Goal: Transaction & Acquisition: Obtain resource

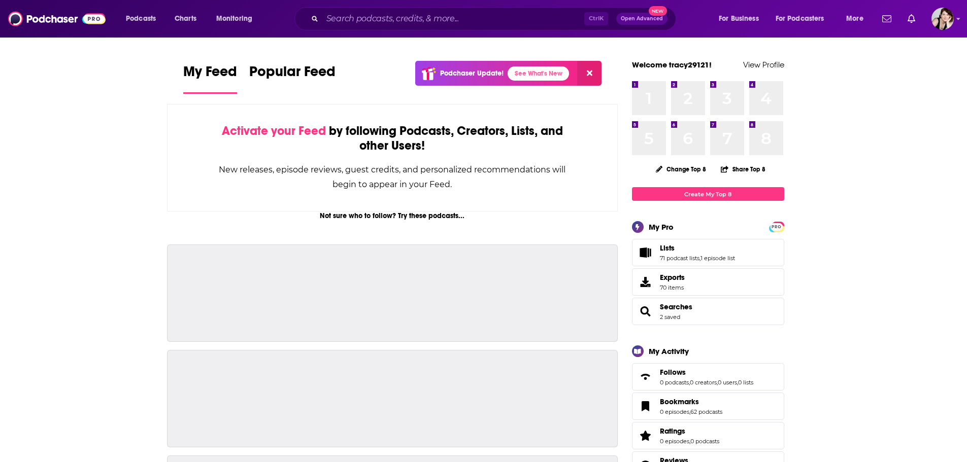
click at [960, 17] on div "Podcasts Charts Monitoring Ctrl K Open Advanced New For Business For Podcasters…" at bounding box center [483, 19] width 967 height 38
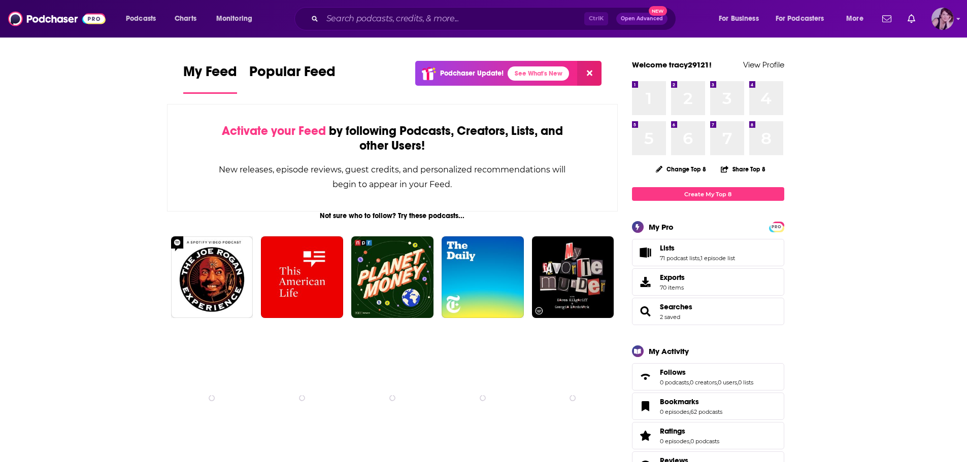
click at [956, 18] on icon "Show profile menu" at bounding box center [958, 19] width 4 height 2
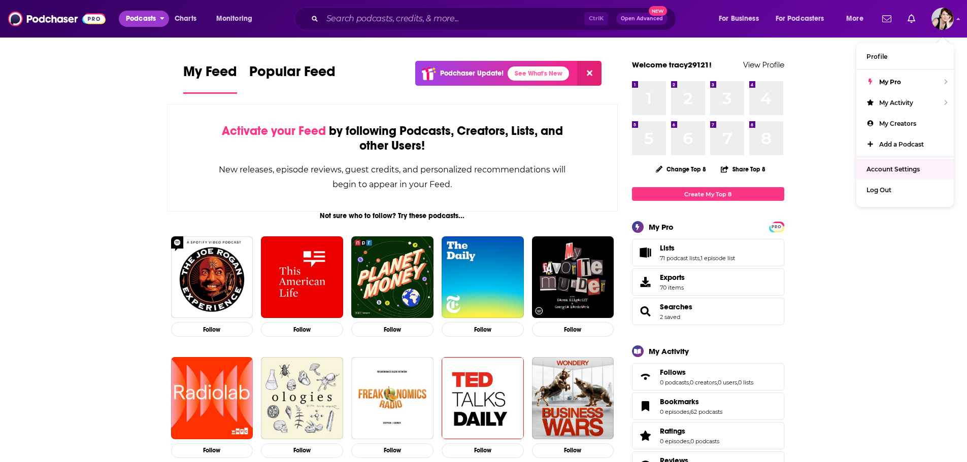
click at [148, 15] on span "Podcasts" at bounding box center [141, 19] width 30 height 14
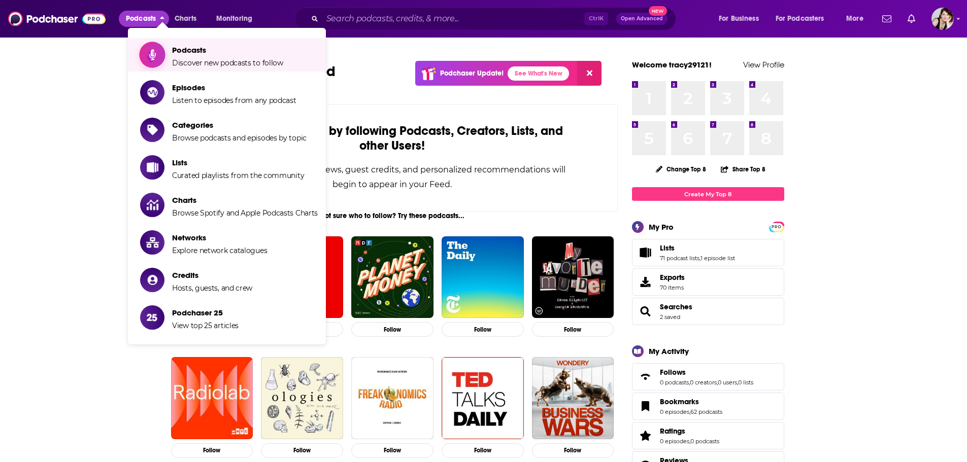
click at [214, 55] on span "Podcasts Discover new podcasts to follow" at bounding box center [227, 54] width 111 height 25
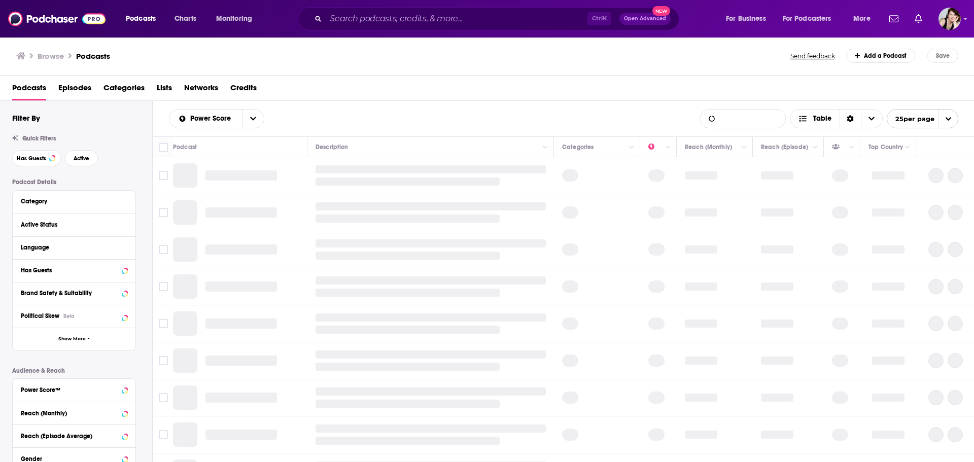
click at [730, 120] on input "List Search Input" at bounding box center [742, 119] width 85 height 18
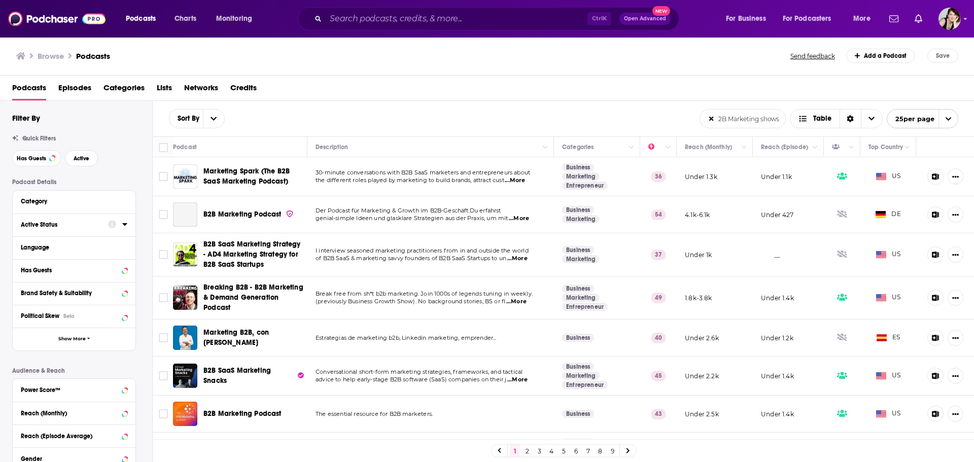
type input "B2B Marketing shows"
click at [125, 222] on icon at bounding box center [124, 224] width 5 height 8
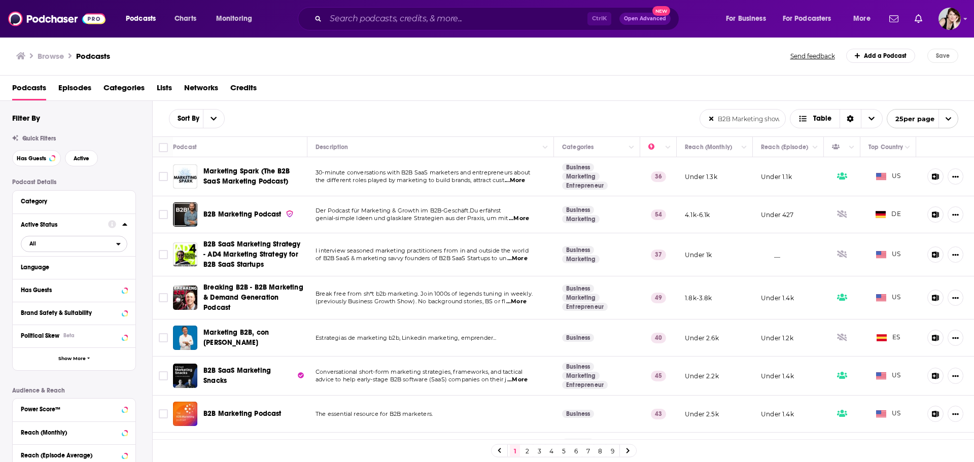
click at [120, 239] on button "All" at bounding box center [74, 244] width 107 height 16
click at [92, 273] on div "Active 91k" at bounding box center [78, 277] width 114 height 17
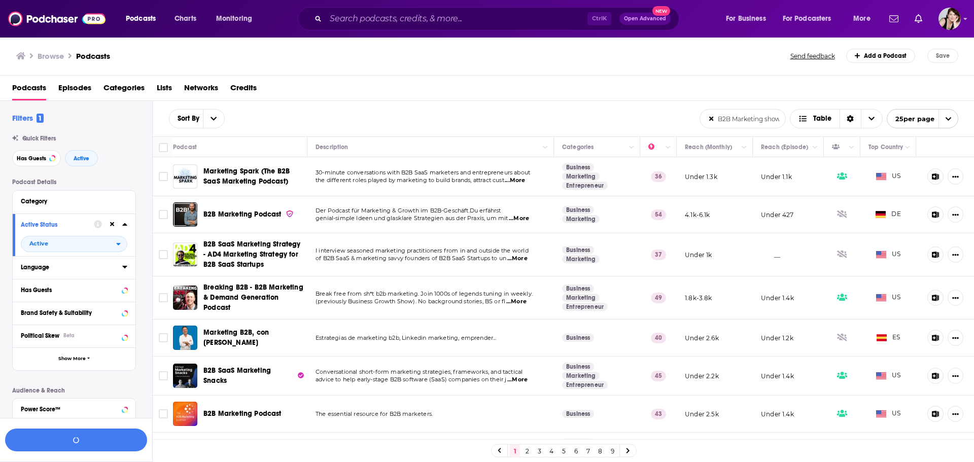
click at [119, 263] on button "Language" at bounding box center [71, 267] width 101 height 13
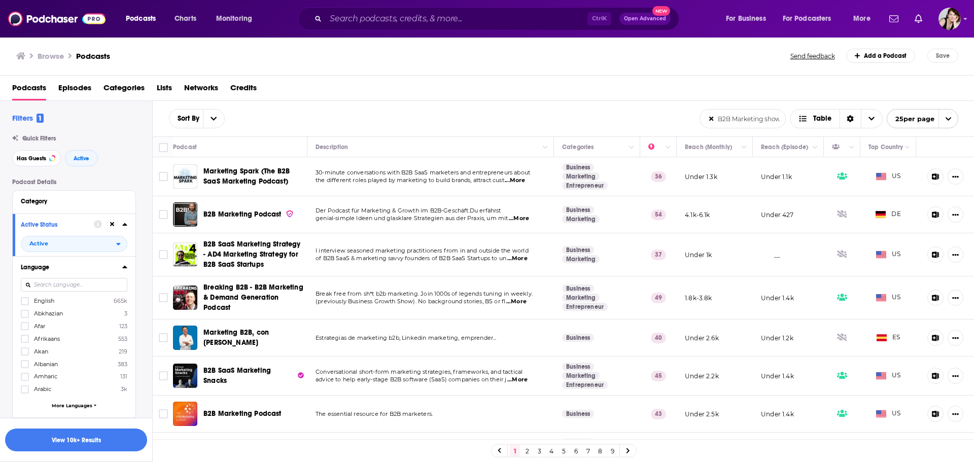
click at [35, 298] on span "English" at bounding box center [44, 300] width 20 height 7
click at [25, 304] on input "multiSelectOption-en-0" at bounding box center [25, 304] width 0 height 0
click at [132, 253] on div "Active Status Active" at bounding box center [74, 235] width 123 height 43
click at [136, 280] on div "Podcast Details Category Active Status Active Language English 665k Abkhazian 3…" at bounding box center [82, 438] width 140 height 519
click at [121, 266] on div at bounding box center [117, 267] width 19 height 13
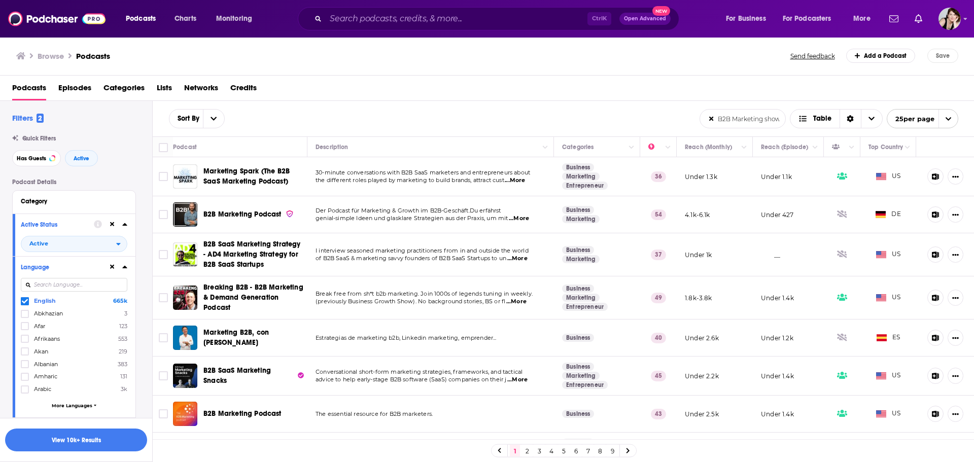
click at [139, 287] on div "Podcast Details Category Active Status Active Language English 665k Abkhazian 3…" at bounding box center [82, 438] width 140 height 519
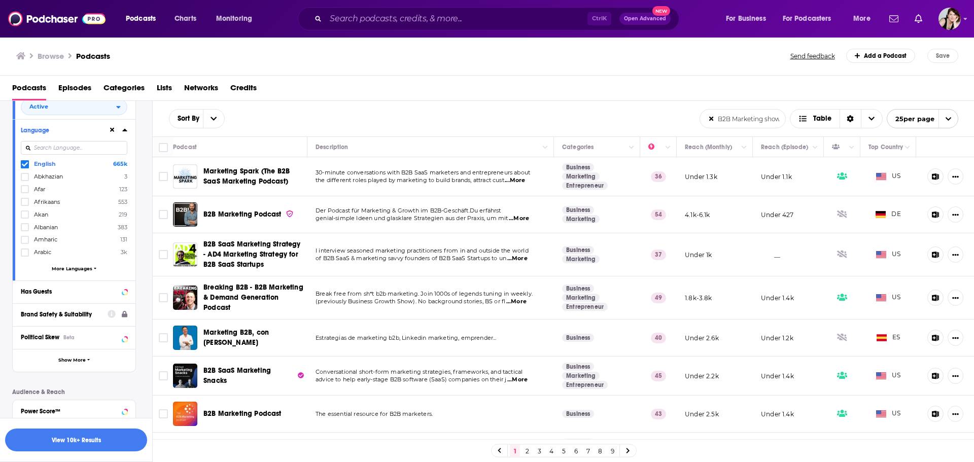
scroll to position [203, 0]
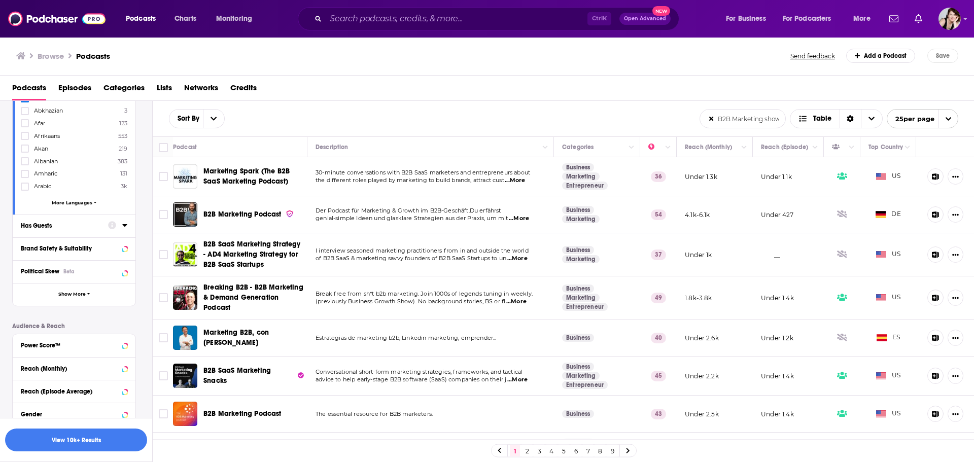
click at [122, 224] on div at bounding box center [117, 225] width 19 height 13
click at [124, 224] on icon at bounding box center [124, 225] width 5 height 8
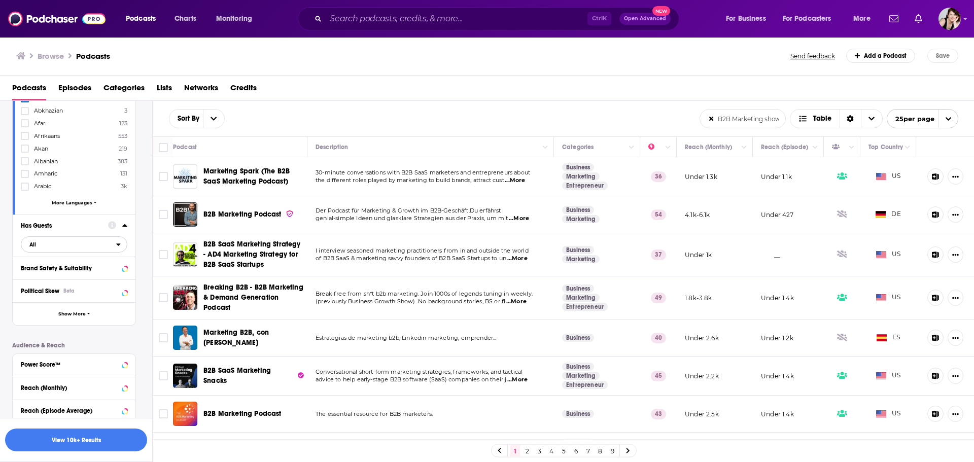
click at [120, 242] on icon "open menu" at bounding box center [118, 244] width 5 height 7
click at [88, 277] on span "119k" at bounding box center [105, 279] width 42 height 6
click at [125, 289] on icon at bounding box center [124, 291] width 5 height 8
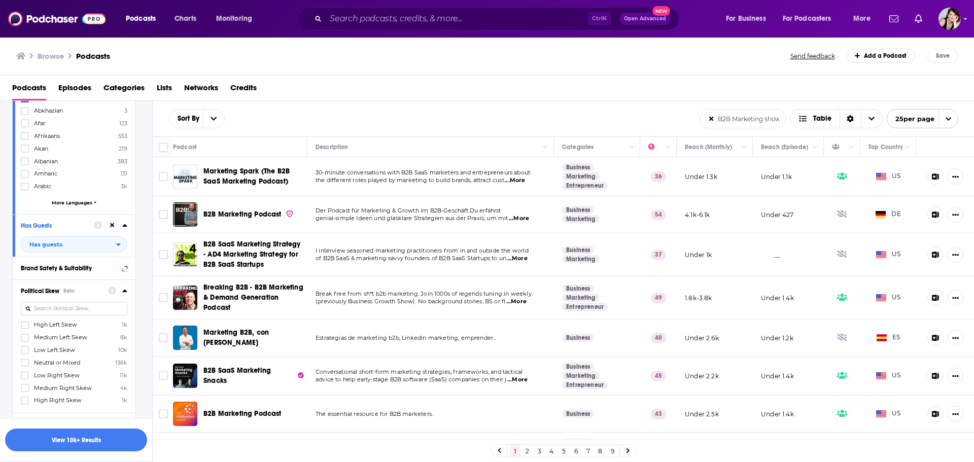
click at [125, 289] on icon at bounding box center [124, 291] width 5 height 8
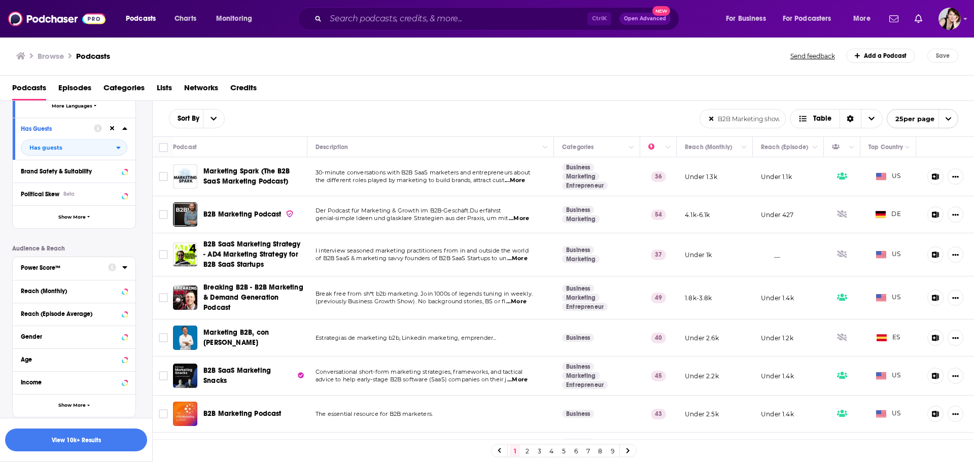
scroll to position [304, 0]
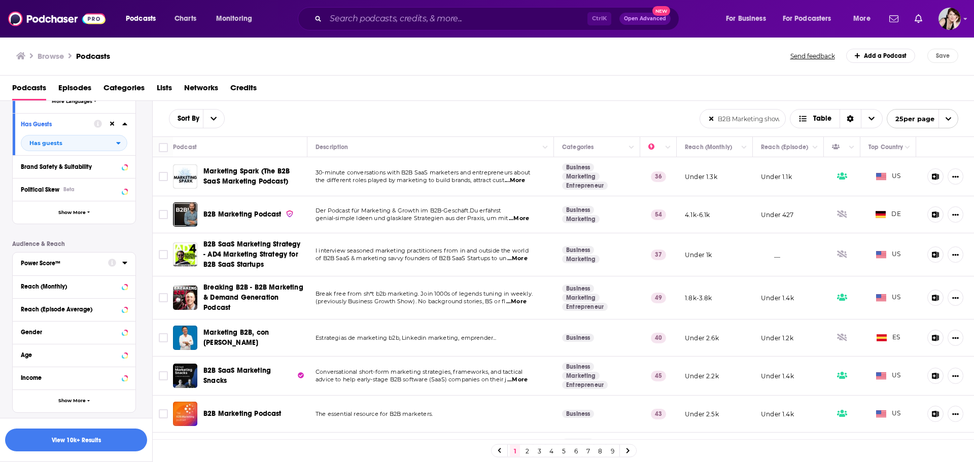
click at [122, 261] on icon at bounding box center [124, 263] width 5 height 8
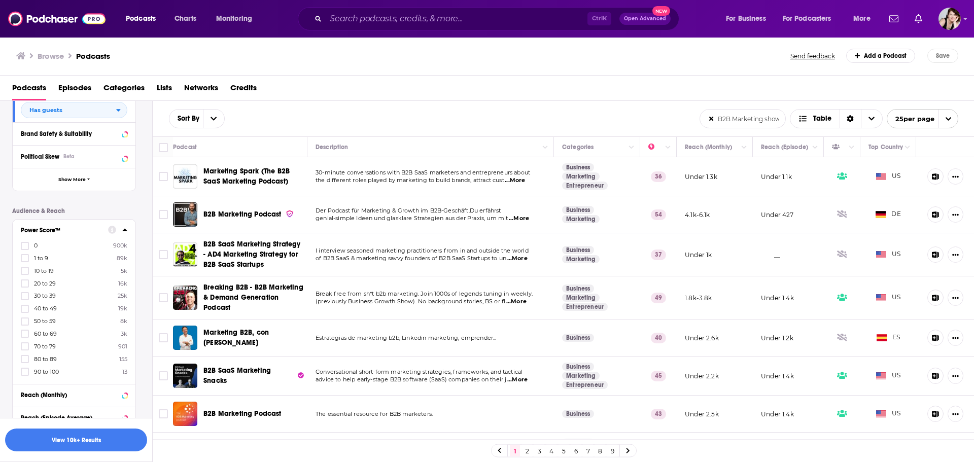
scroll to position [355, 0]
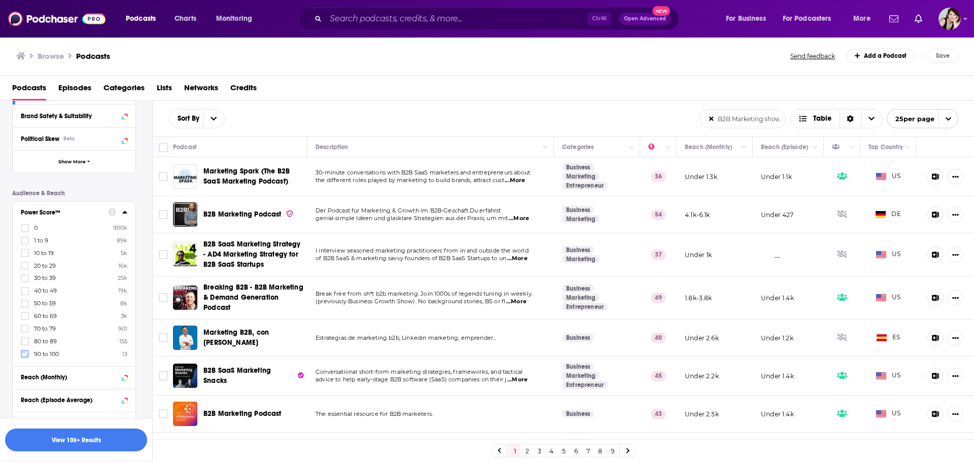
click at [25, 351] on icon at bounding box center [25, 354] width 6 height 6
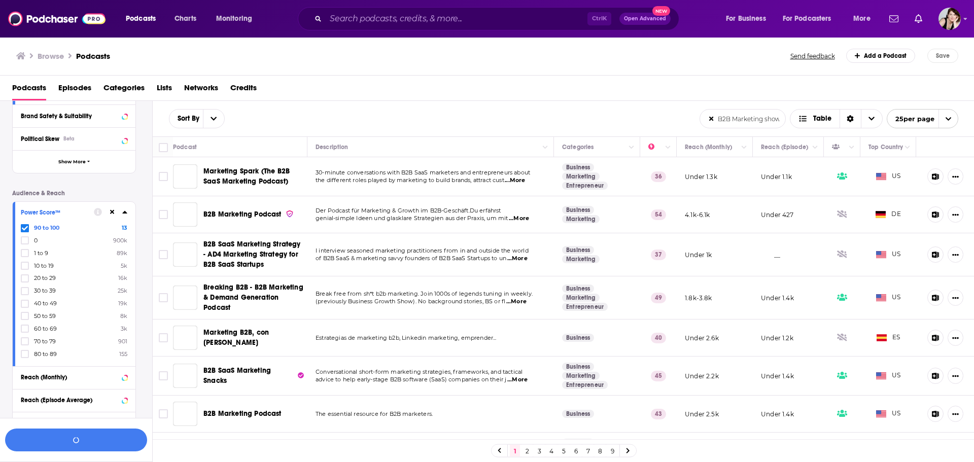
click at [25, 337] on label at bounding box center [25, 341] width 8 height 8
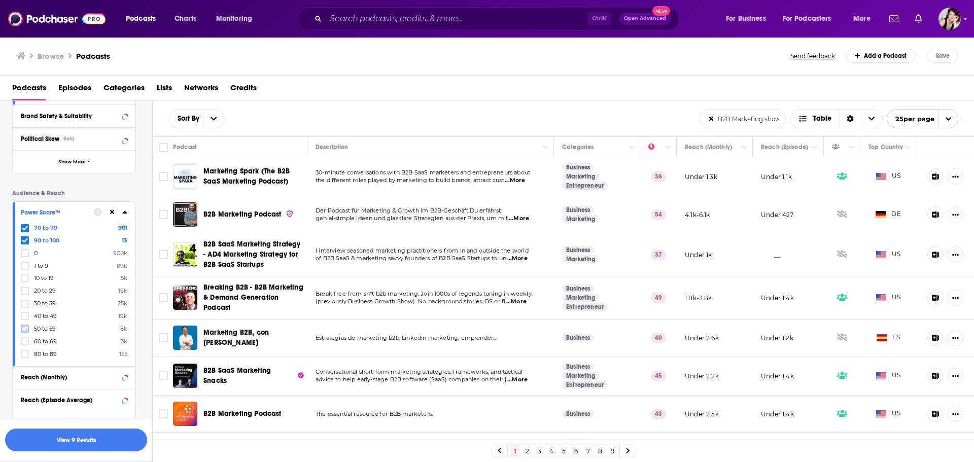
click at [25, 326] on icon at bounding box center [25, 329] width 6 height 6
click at [25, 314] on icon at bounding box center [25, 316] width 6 height 6
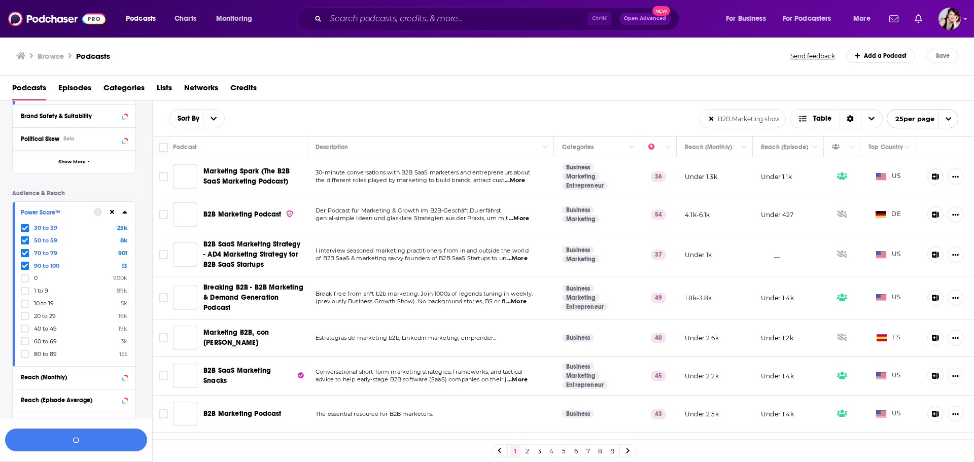
click at [26, 301] on icon at bounding box center [25, 304] width 6 height 6
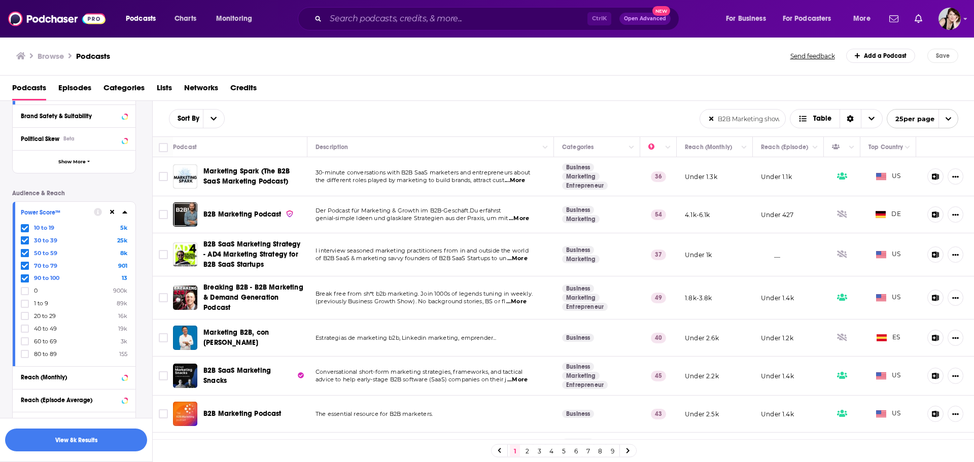
click at [23, 225] on icon at bounding box center [25, 228] width 6 height 6
click at [21, 225] on span at bounding box center [25, 228] width 8 height 8
click at [22, 355] on icon at bounding box center [25, 354] width 6 height 6
click at [23, 342] on icon at bounding box center [25, 341] width 6 height 5
click at [25, 354] on icon at bounding box center [25, 354] width 6 height 6
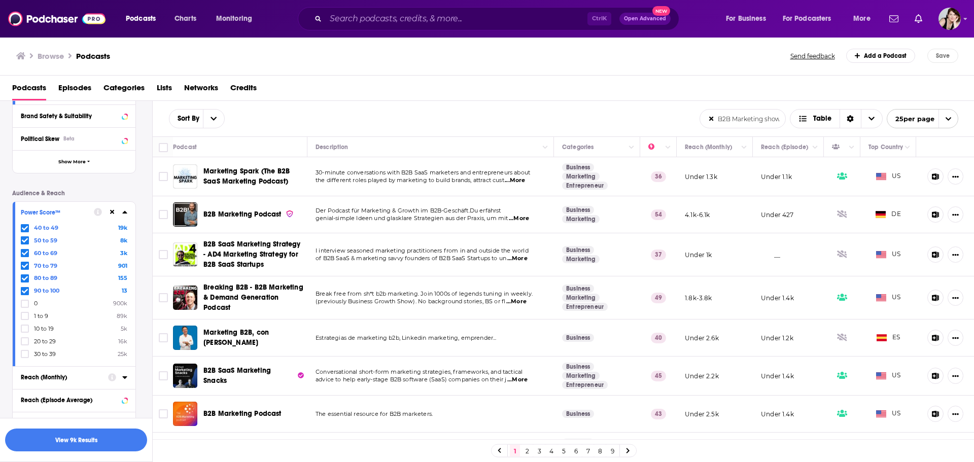
click at [123, 377] on icon at bounding box center [124, 378] width 5 height 3
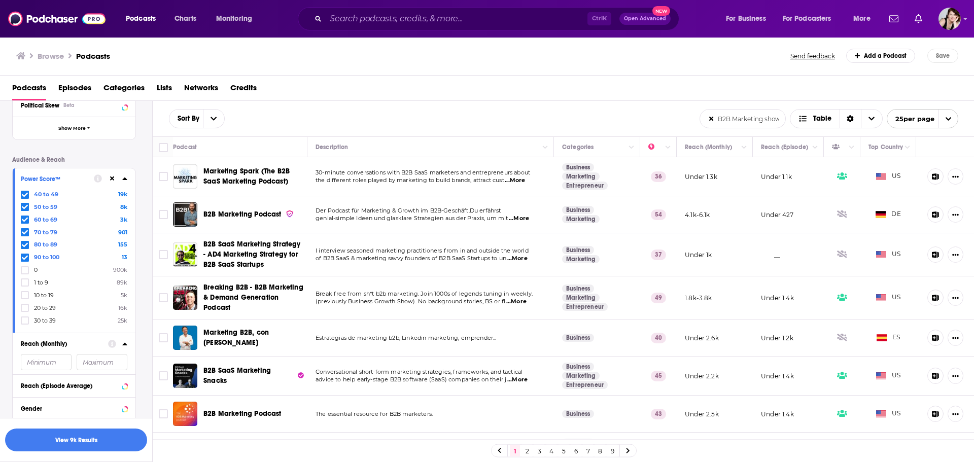
scroll to position [406, 0]
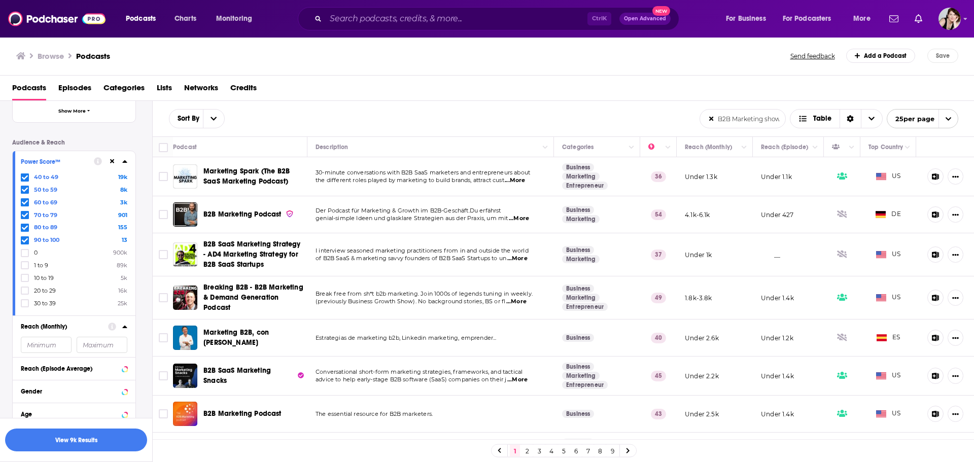
click at [126, 326] on icon at bounding box center [124, 327] width 5 height 8
click at [122, 348] on icon at bounding box center [124, 350] width 5 height 8
click at [29, 368] on input "number" at bounding box center [46, 368] width 51 height 16
type input "6"
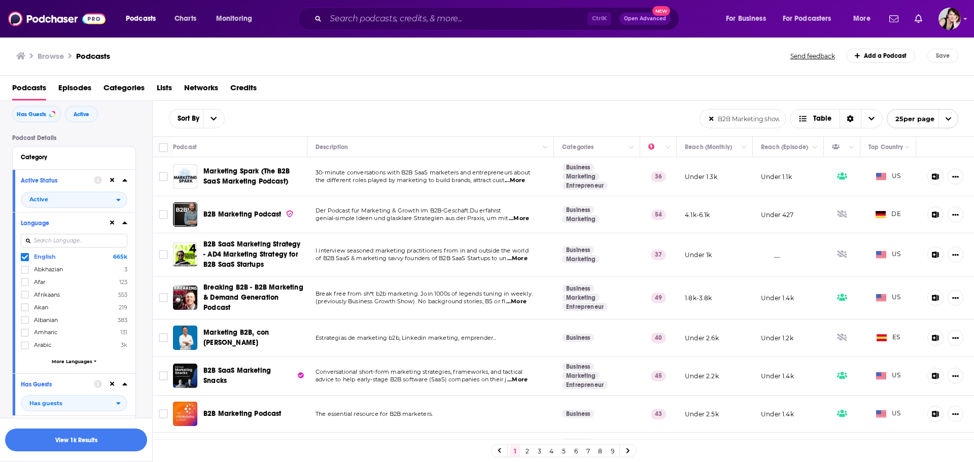
scroll to position [0, 0]
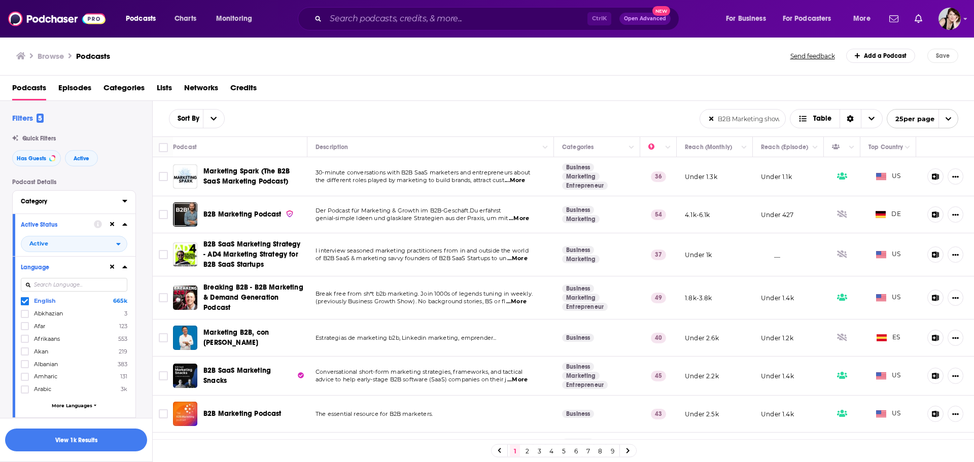
type input "5000"
click at [127, 200] on icon at bounding box center [124, 201] width 5 height 8
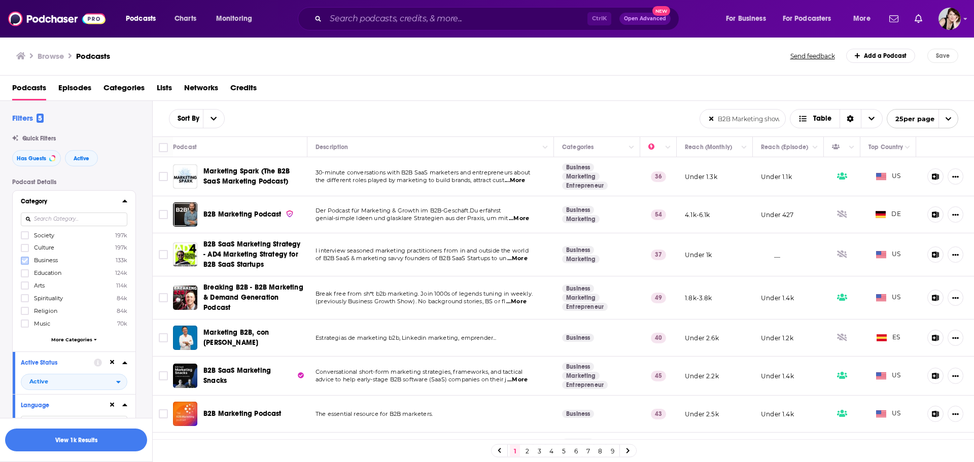
click at [22, 262] on icon at bounding box center [25, 261] width 6 height 6
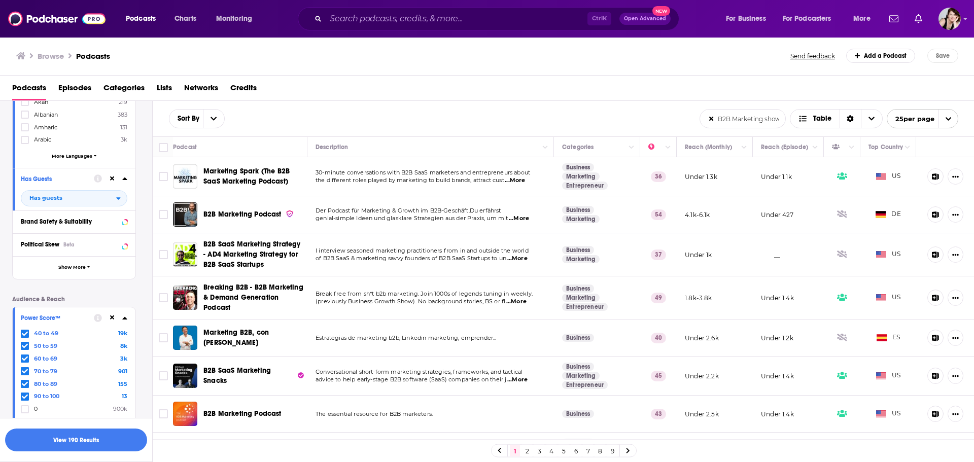
scroll to position [406, 0]
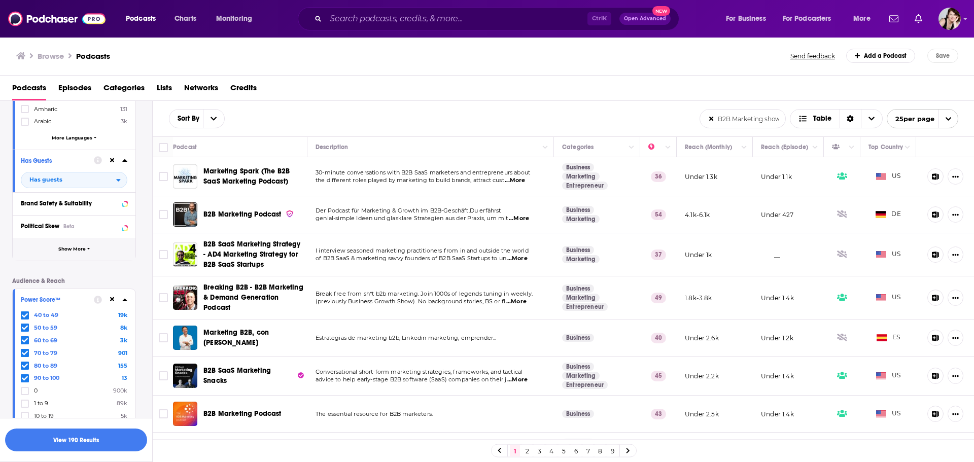
click at [87, 247] on icon "button" at bounding box center [88, 249] width 3 height 5
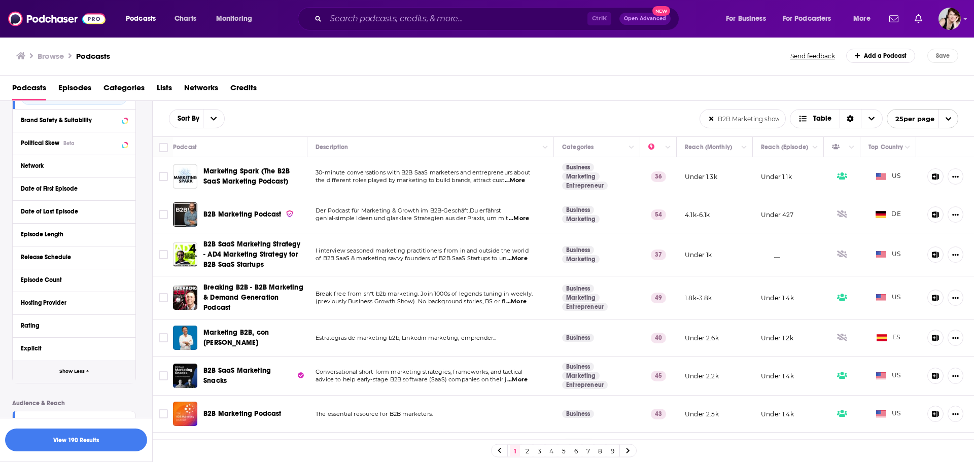
scroll to position [507, 0]
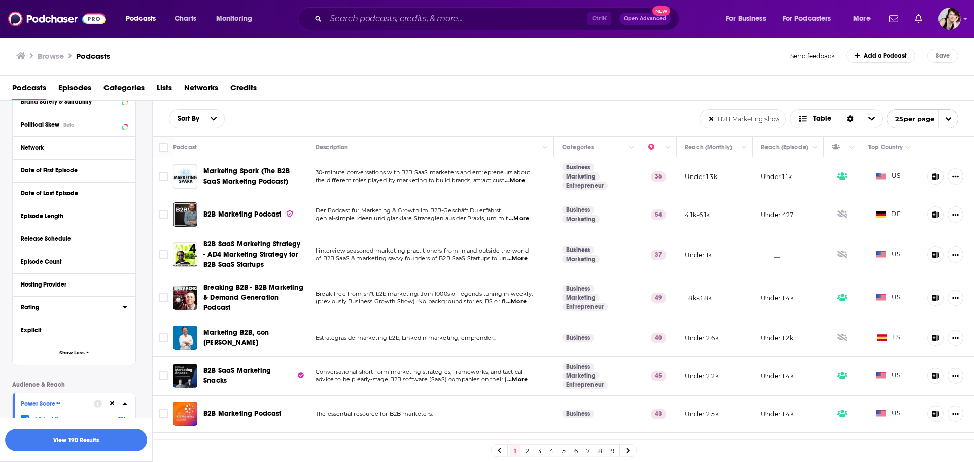
click at [125, 305] on icon at bounding box center [124, 307] width 5 height 8
click at [115, 323] on span "Any Rating" at bounding box center [68, 326] width 95 height 13
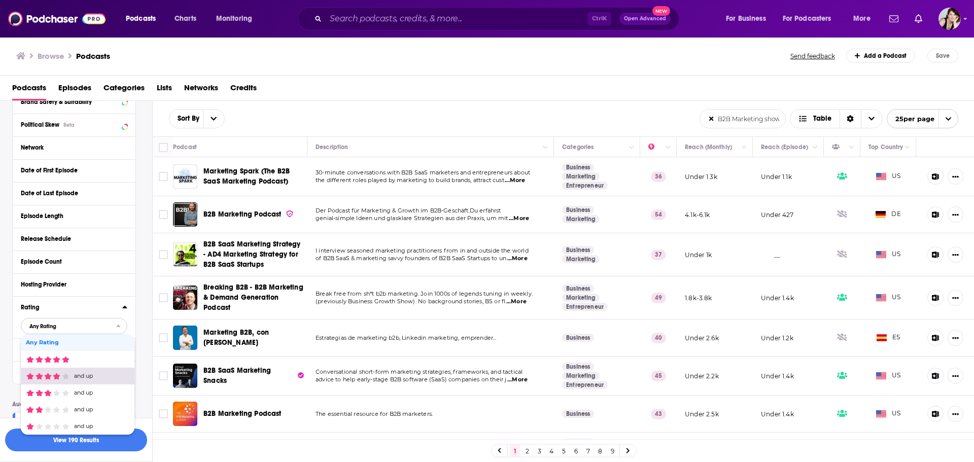
click at [106, 375] on span "and up" at bounding box center [76, 376] width 100 height 7
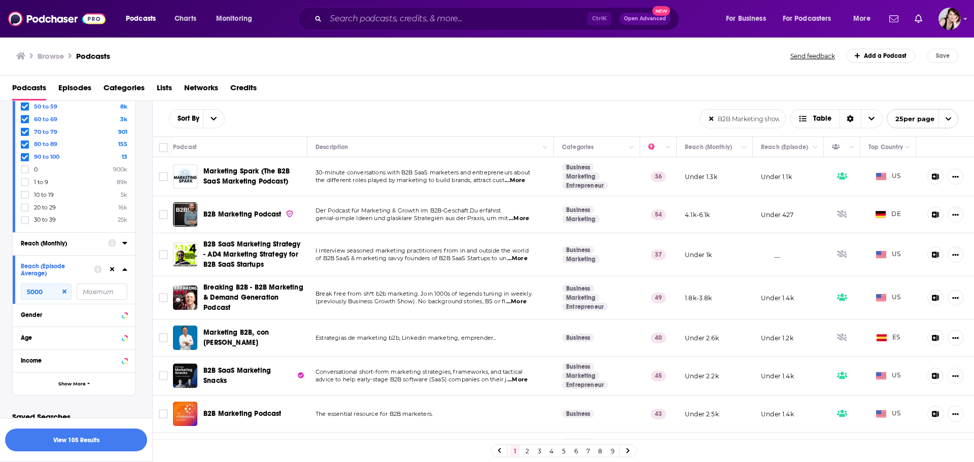
scroll to position [861, 0]
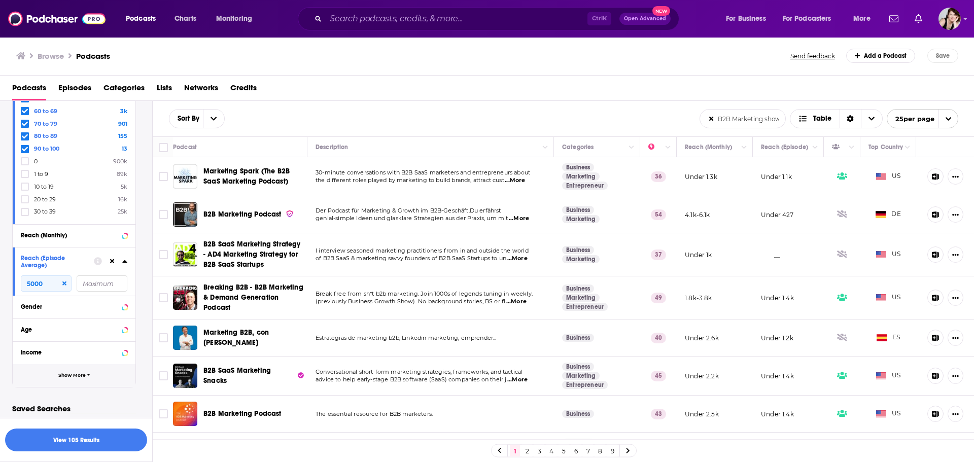
click at [87, 376] on icon "button" at bounding box center [88, 375] width 3 height 5
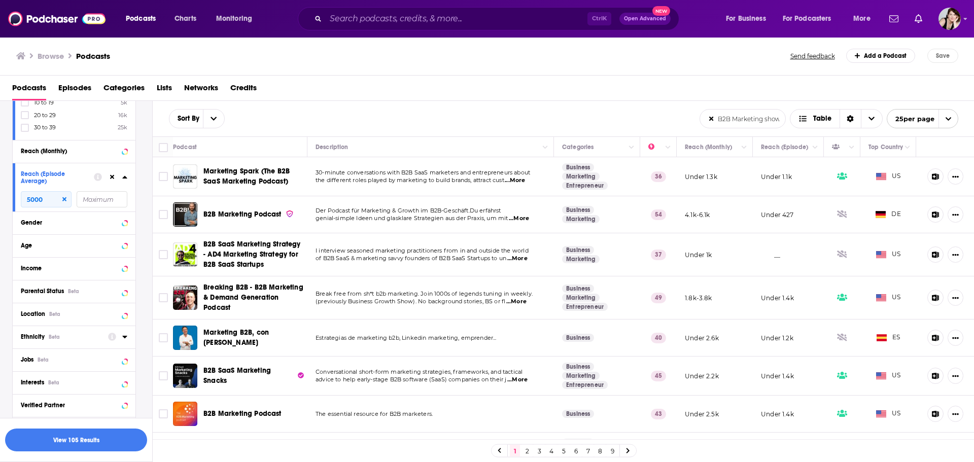
scroll to position [962, 0]
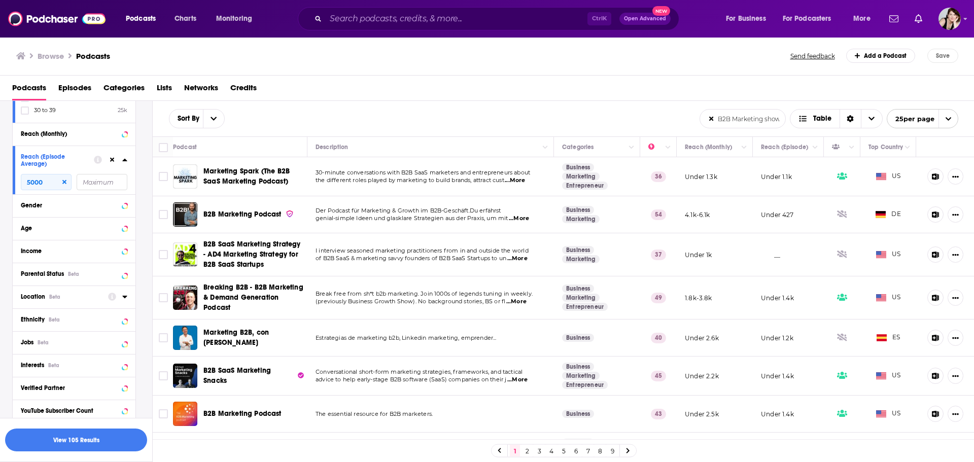
click at [95, 298] on div "Location Beta" at bounding box center [61, 296] width 81 height 7
click at [24, 340] on icon at bounding box center [25, 341] width 6 height 6
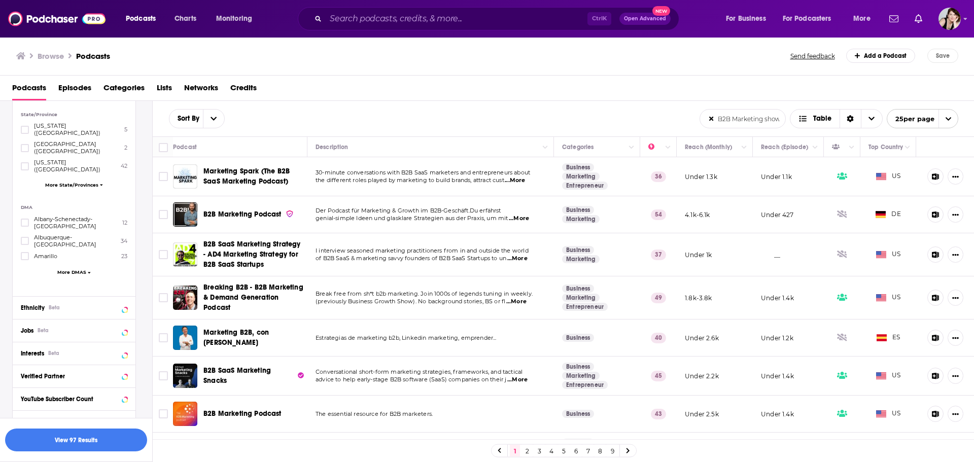
scroll to position [1271, 0]
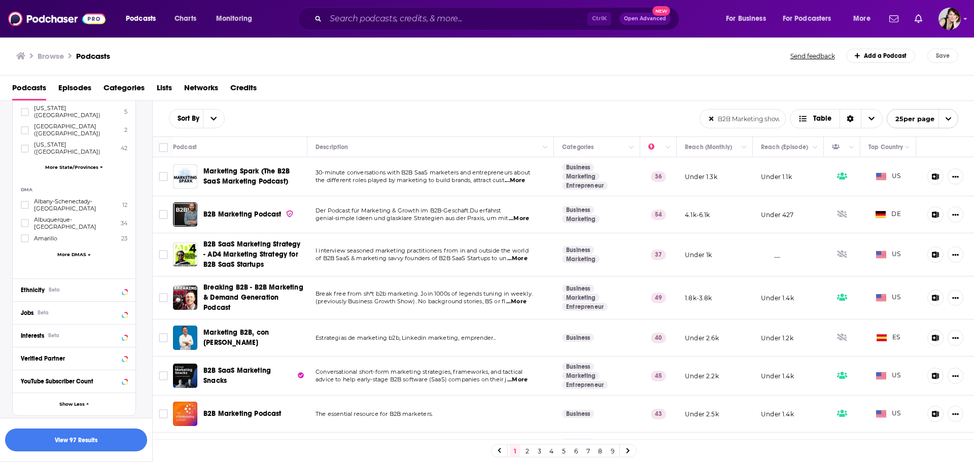
click at [82, 439] on button "View 97 Results" at bounding box center [76, 440] width 142 height 23
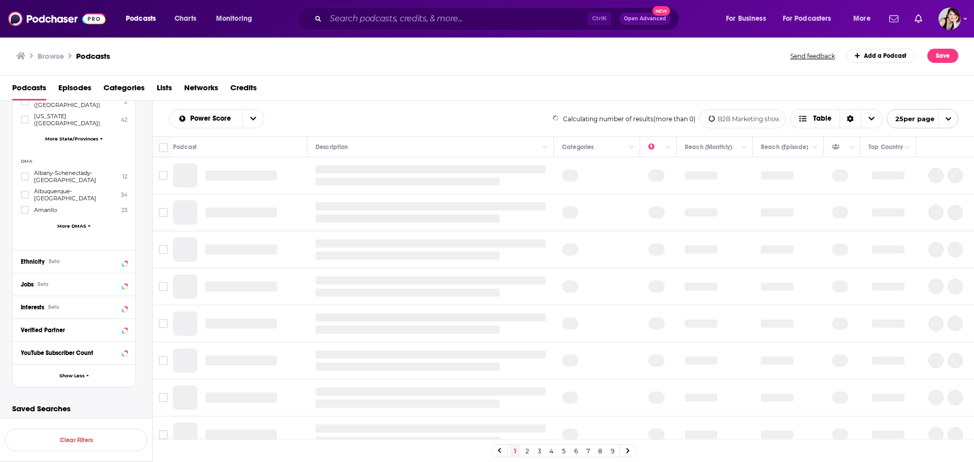
scroll to position [1084, 0]
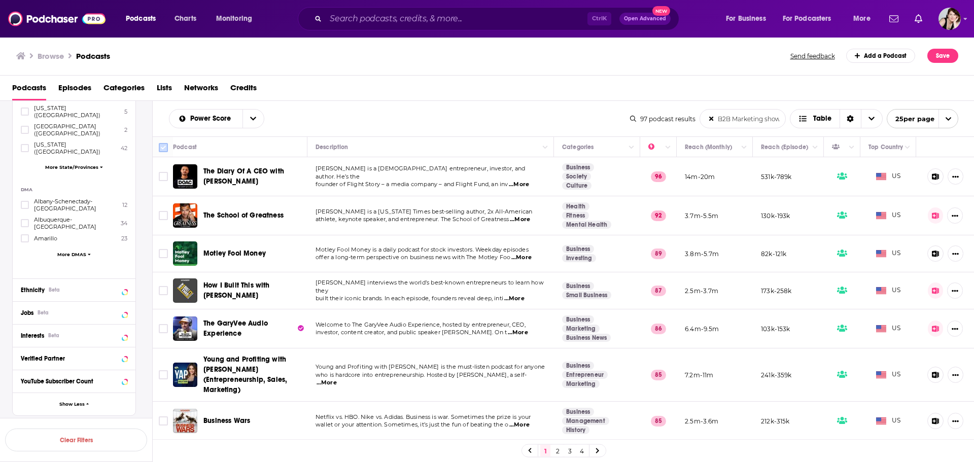
click at [163, 143] on input "Toggle select all" at bounding box center [163, 147] width 9 height 9
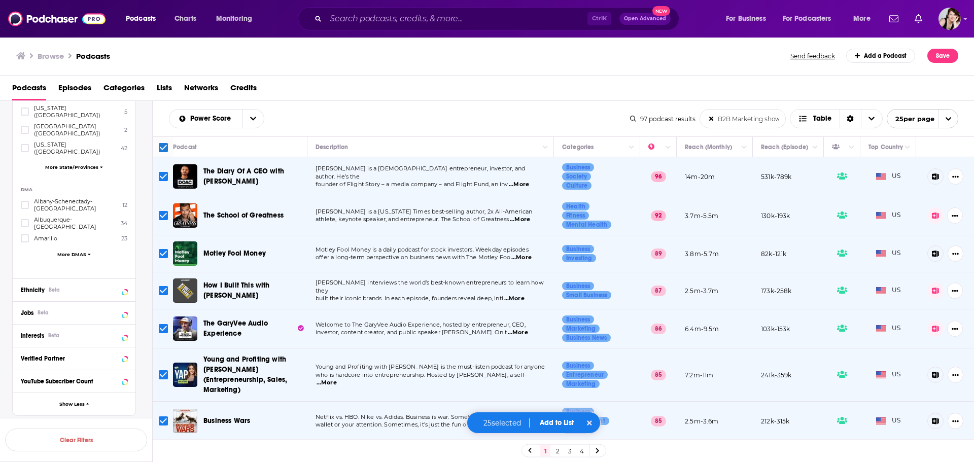
click at [949, 116] on icon "open menu" at bounding box center [948, 119] width 7 height 7
click at [935, 167] on button "100 per page" at bounding box center [922, 170] width 71 height 16
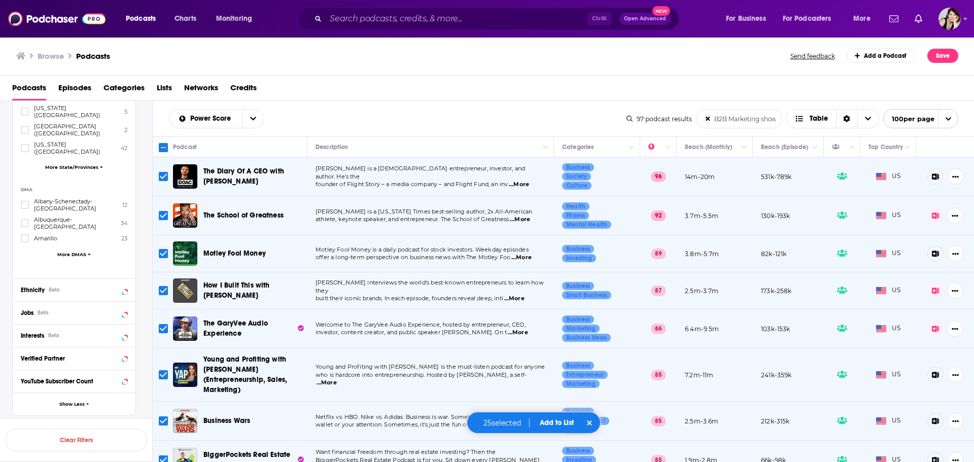
click at [165, 144] on input "Toggle select all" at bounding box center [163, 147] width 9 height 9
click at [164, 145] on input "Toggle select all" at bounding box center [163, 147] width 9 height 9
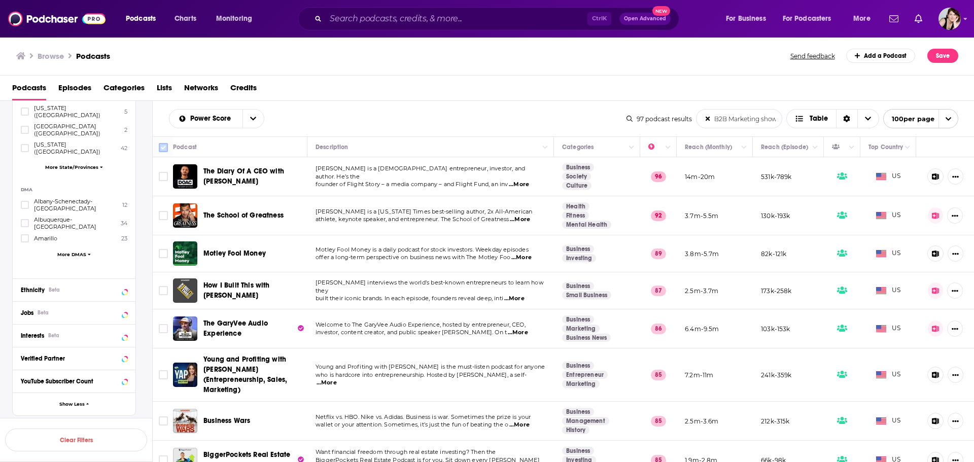
click at [163, 146] on input "Toggle select all" at bounding box center [163, 147] width 9 height 9
checkbox input "true"
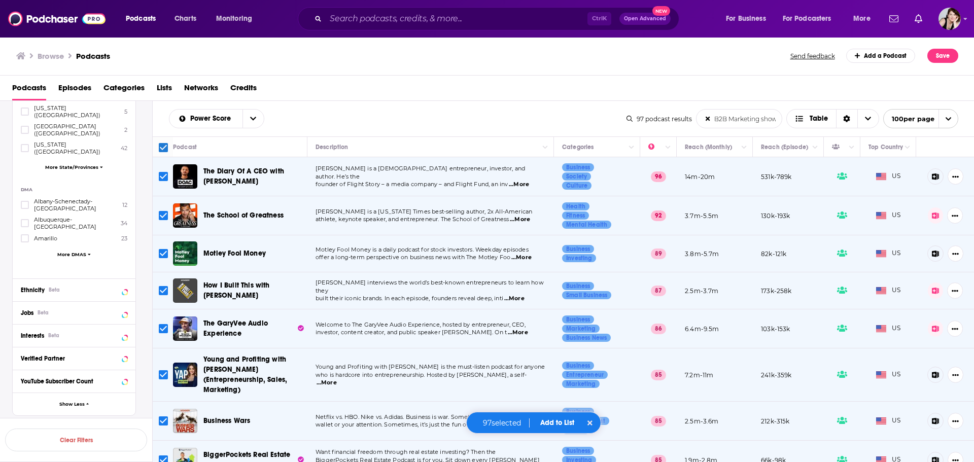
scroll to position [51, 0]
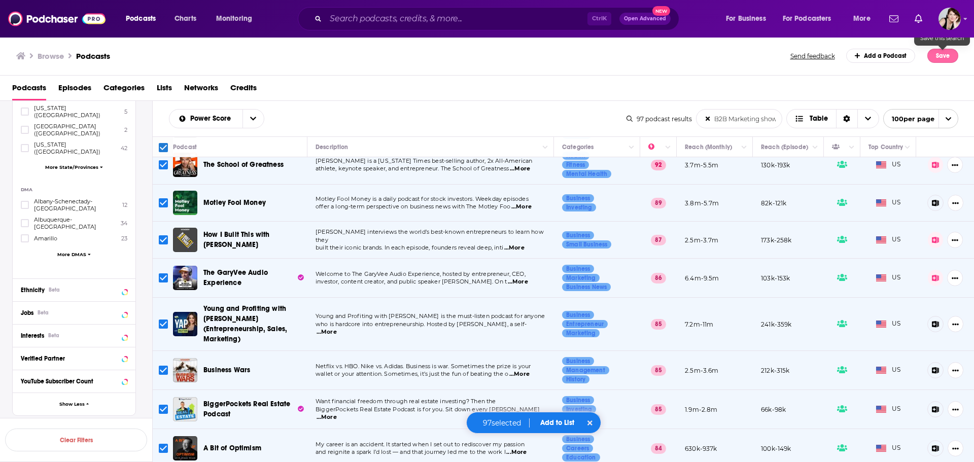
click at [945, 53] on button "Save" at bounding box center [943, 56] width 31 height 14
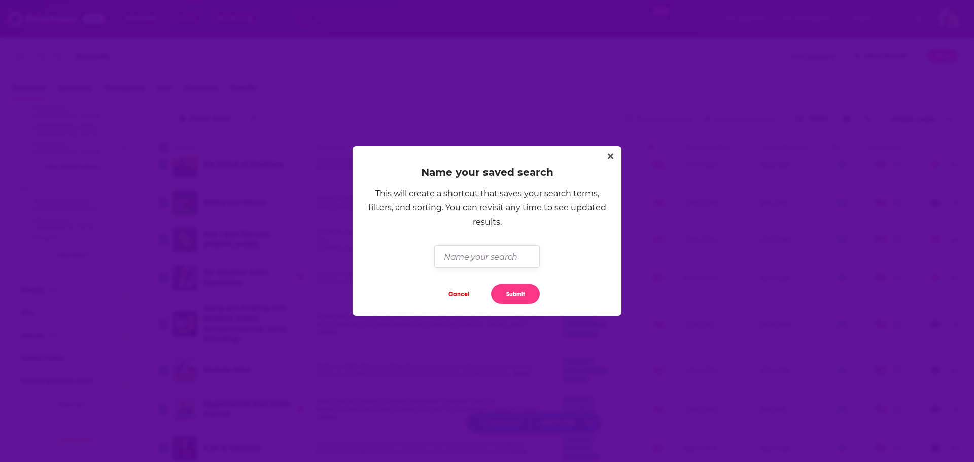
click at [468, 260] on input "Dialog" at bounding box center [486, 257] width 105 height 22
type input "B2B Marketing"
click at [524, 293] on button "Submit" at bounding box center [515, 294] width 49 height 20
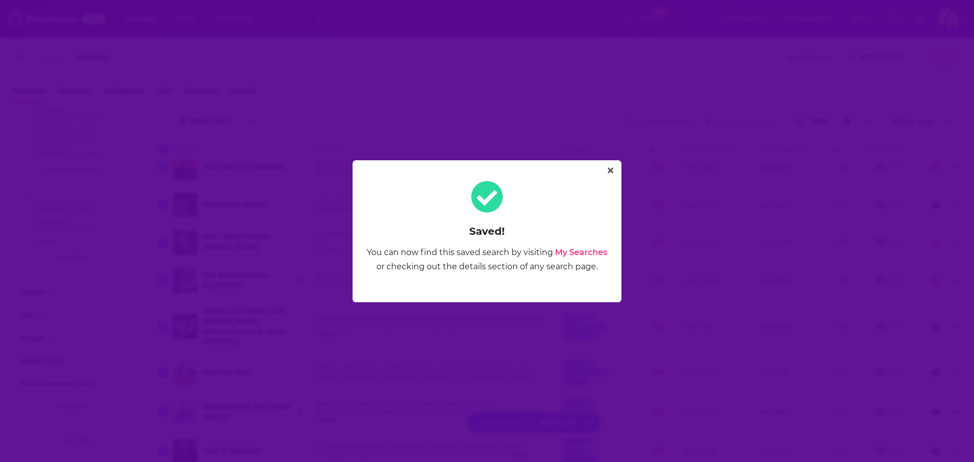
click at [590, 250] on link "My Searches" at bounding box center [581, 253] width 52 height 10
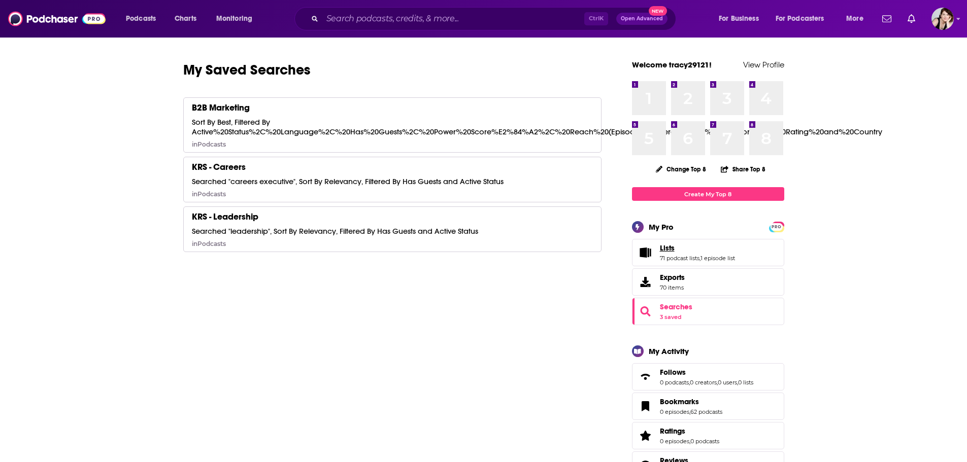
click at [667, 247] on span "Lists" at bounding box center [667, 248] width 15 height 9
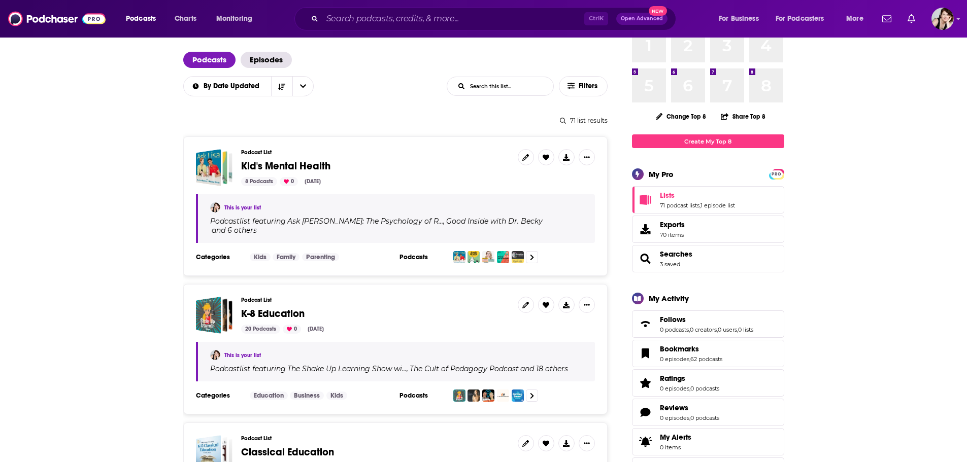
scroll to position [51, 0]
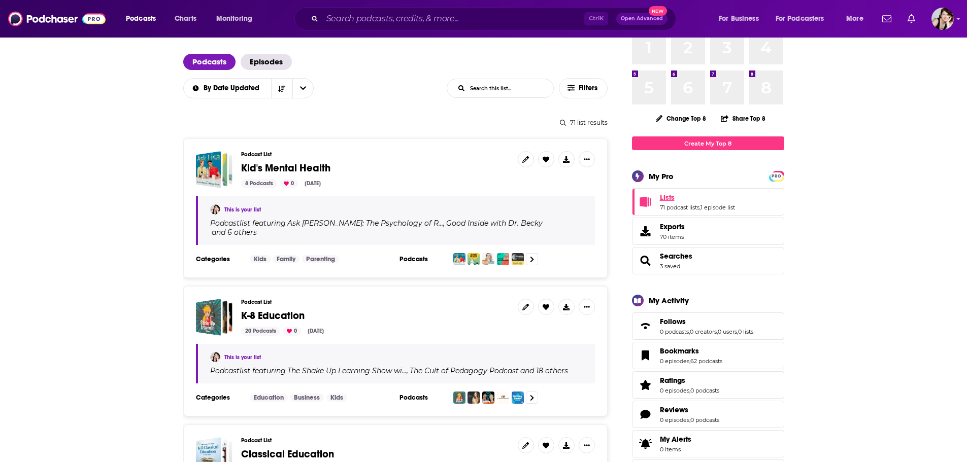
click at [667, 196] on span "Lists" at bounding box center [667, 197] width 15 height 9
click at [667, 197] on span "Lists" at bounding box center [667, 197] width 15 height 9
click at [672, 206] on link "71 podcast lists" at bounding box center [680, 207] width 40 height 7
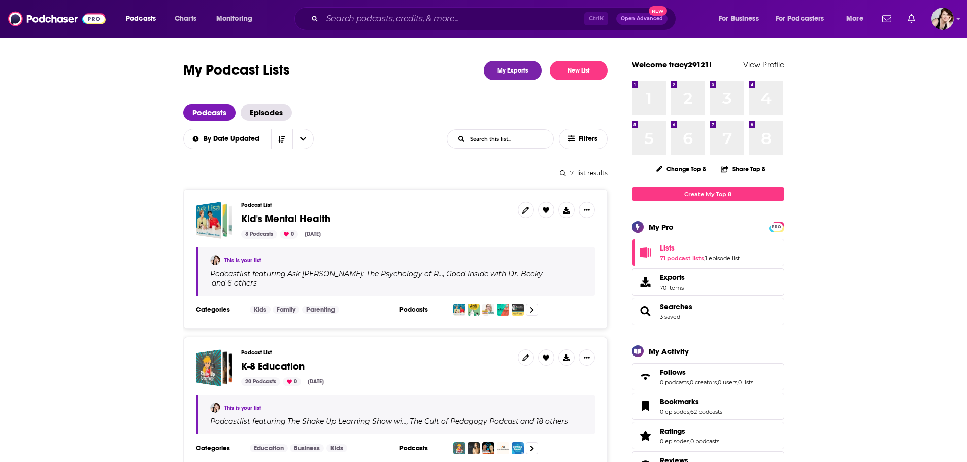
click at [682, 257] on link "71 podcast lists" at bounding box center [682, 258] width 44 height 7
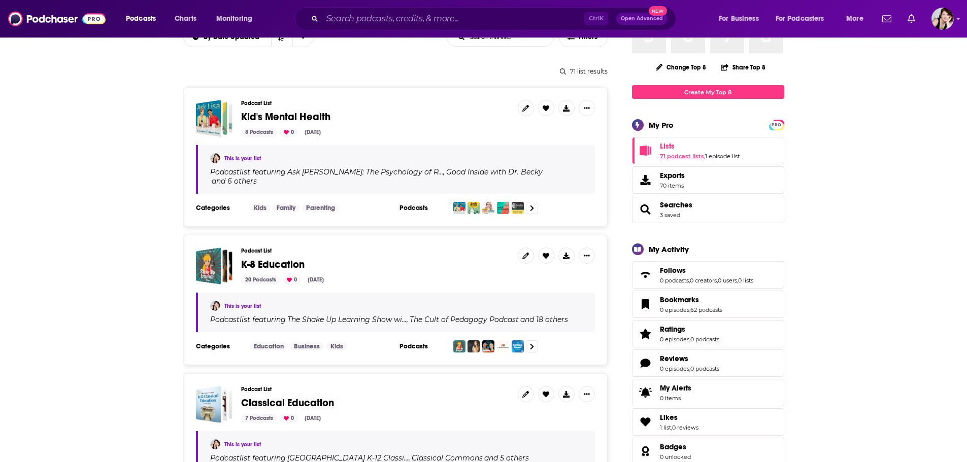
scroll to position [101, 0]
click at [729, 155] on link "1 episode list" at bounding box center [722, 156] width 35 height 7
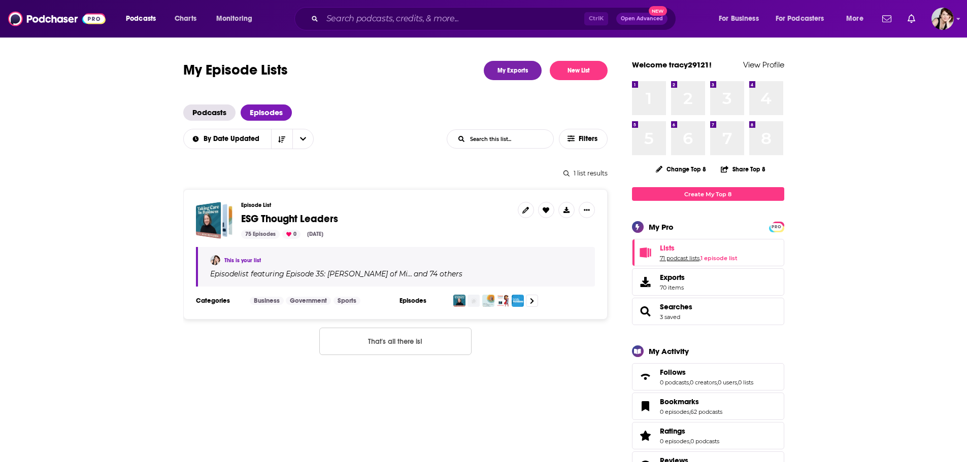
click at [683, 259] on link "71 podcast lists" at bounding box center [680, 258] width 40 height 7
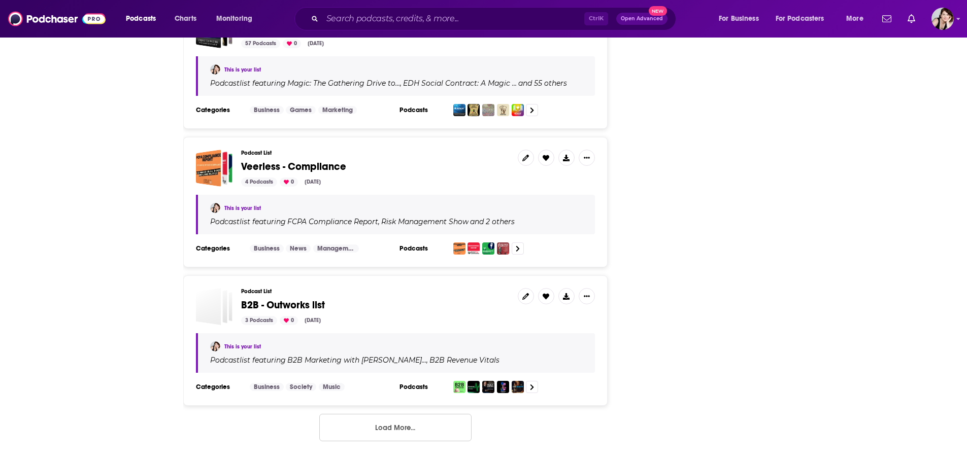
scroll to position [3267, 0]
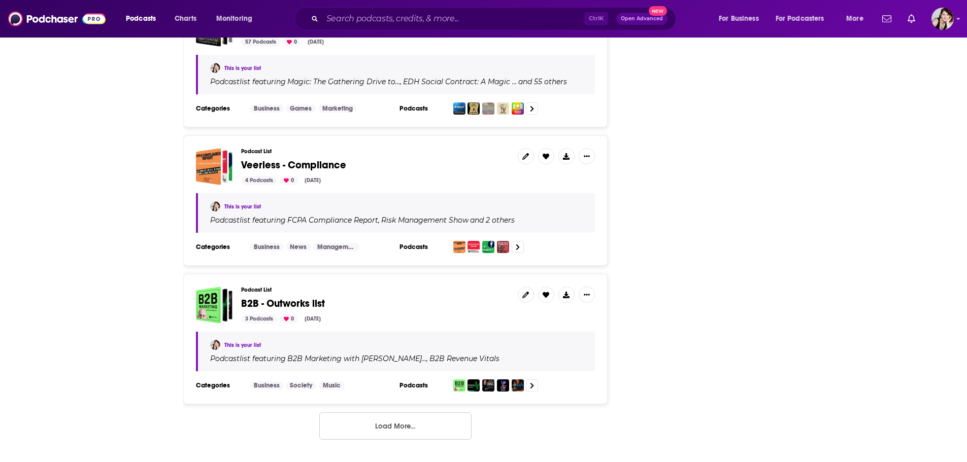
click at [392, 413] on button "Load More..." at bounding box center [395, 426] width 152 height 27
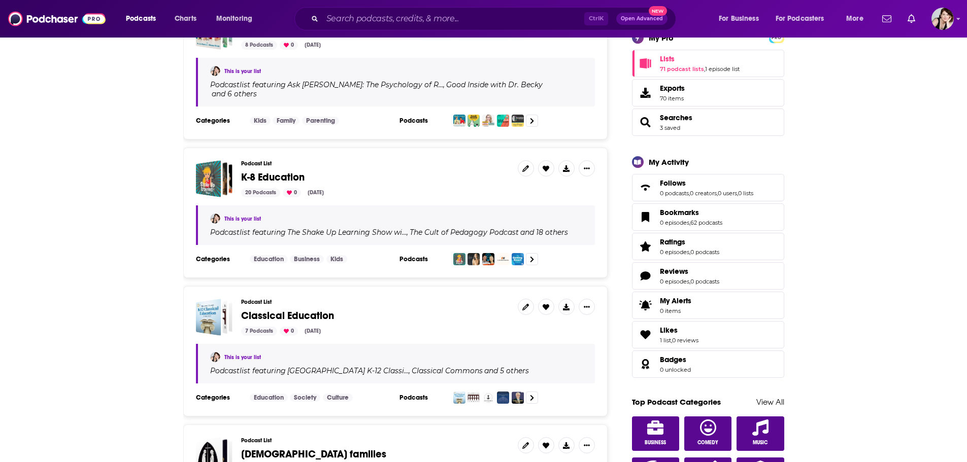
scroll to position [0, 0]
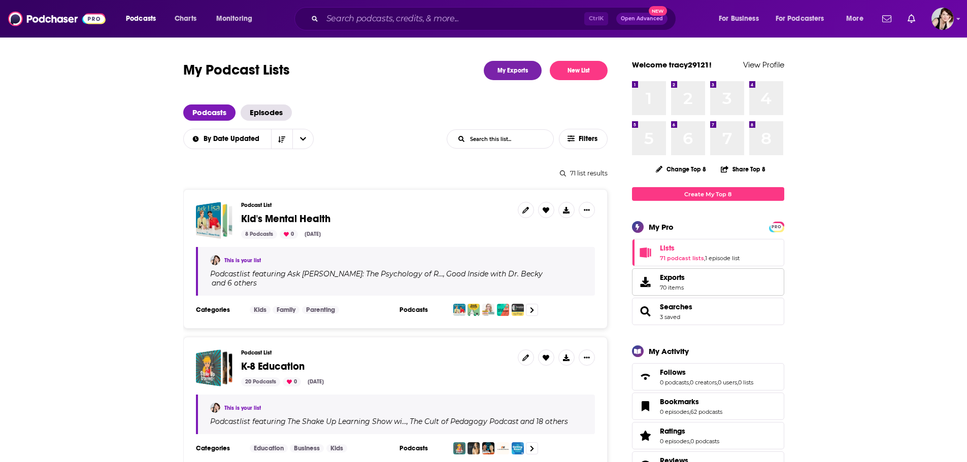
click at [672, 277] on span "Exports" at bounding box center [672, 277] width 25 height 9
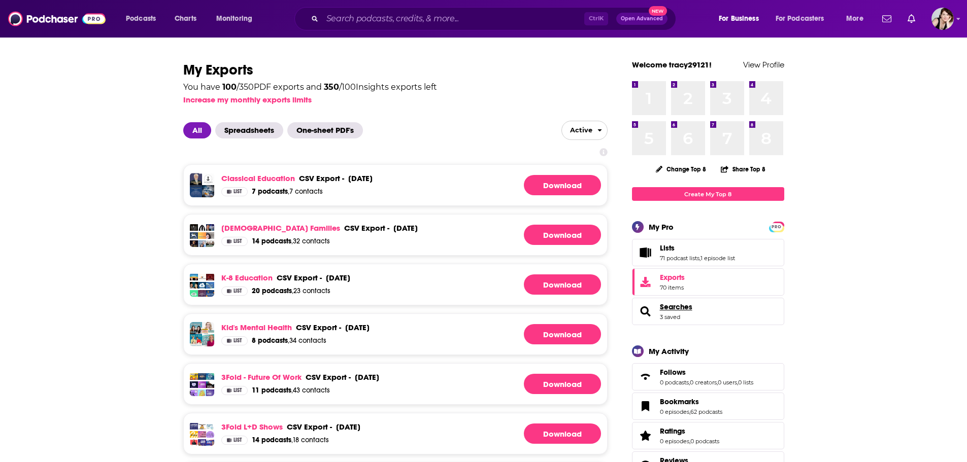
click at [679, 309] on span "Searches" at bounding box center [676, 306] width 32 height 9
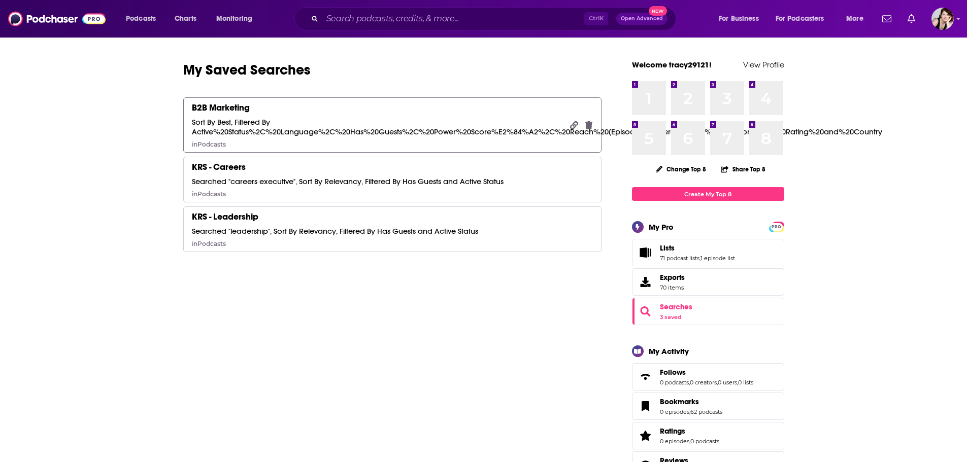
click at [243, 111] on div "B2B Marketing" at bounding box center [221, 107] width 58 height 11
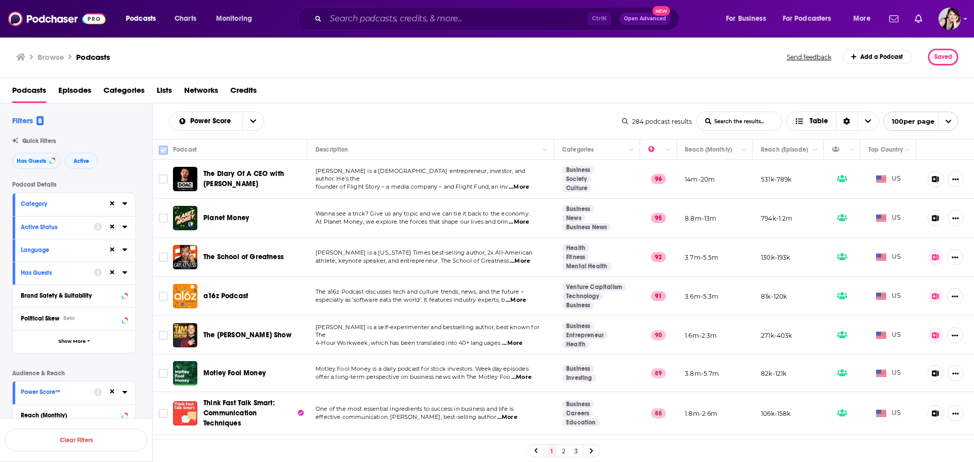
click at [162, 147] on input "Toggle select all" at bounding box center [163, 150] width 9 height 9
checkbox input "true"
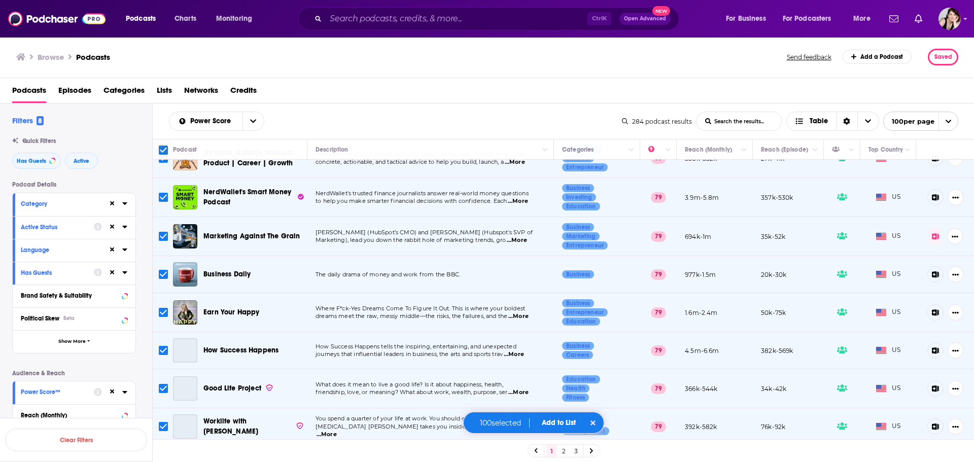
scroll to position [1776, 0]
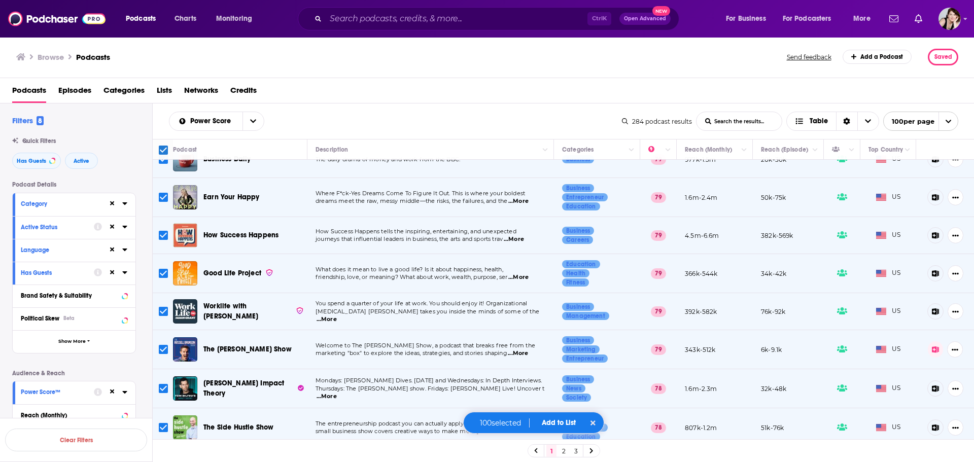
drag, startPoint x: 572, startPoint y: 421, endPoint x: 579, endPoint y: 420, distance: 7.2
click at [572, 421] on button "Add to List" at bounding box center [559, 423] width 50 height 9
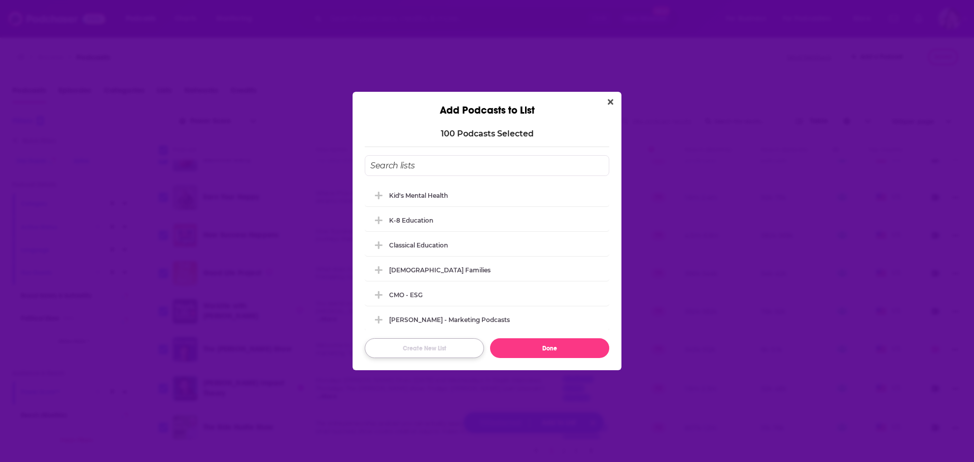
click at [430, 350] on button "Create New List" at bounding box center [424, 348] width 119 height 20
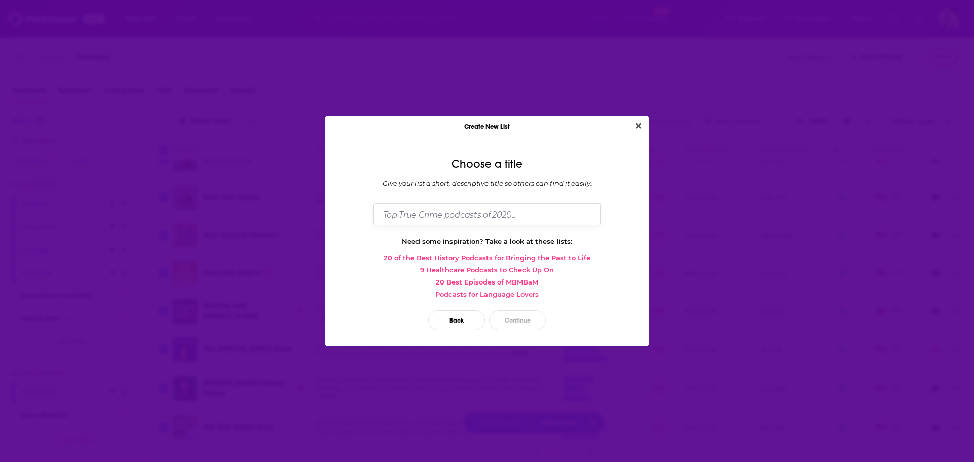
click at [447, 212] on input "Dialog" at bounding box center [486, 214] width 227 height 22
click at [423, 213] on input "B2B Markerting" at bounding box center [486, 214] width 227 height 22
click at [459, 219] on input "B2B Marketing" at bounding box center [486, 214] width 227 height 22
type input "B2B Marketing"
click at [524, 320] on button "Continue" at bounding box center [517, 321] width 57 height 20
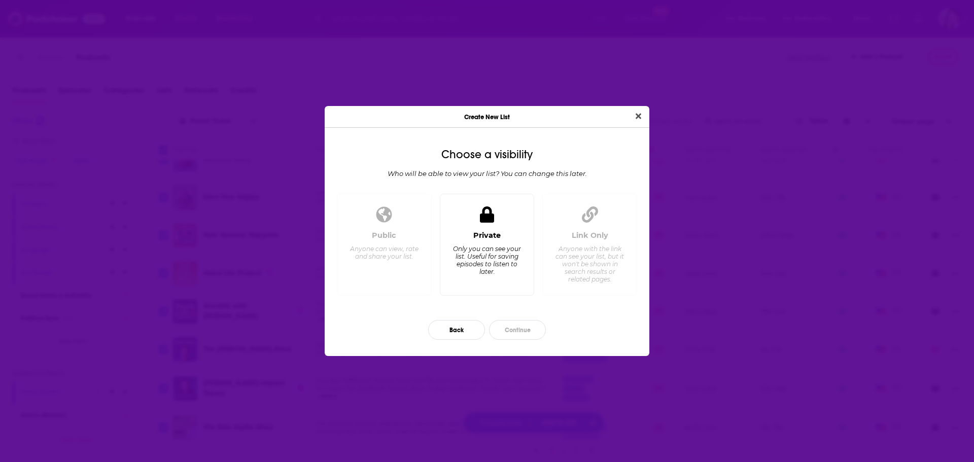
click at [518, 272] on div "Only you can see your list. Useful for saving episodes to listen to later." at bounding box center [487, 260] width 70 height 30
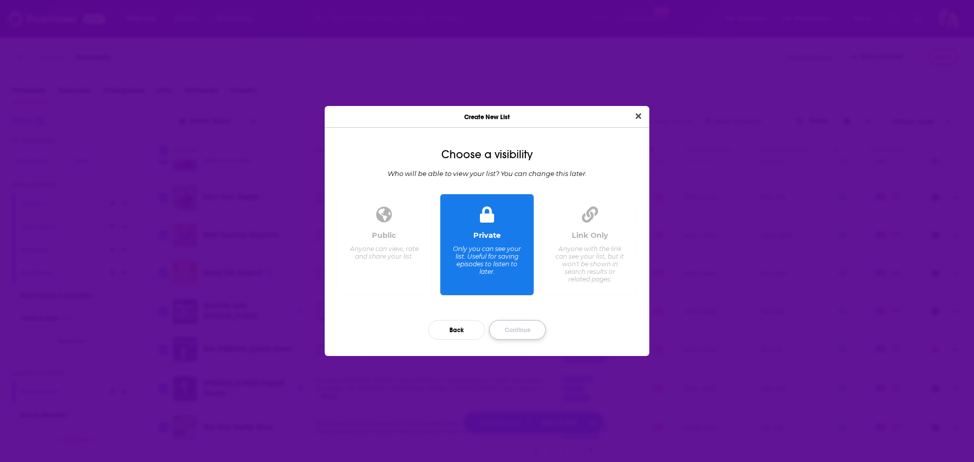
click at [530, 326] on button "Continue" at bounding box center [517, 330] width 57 height 20
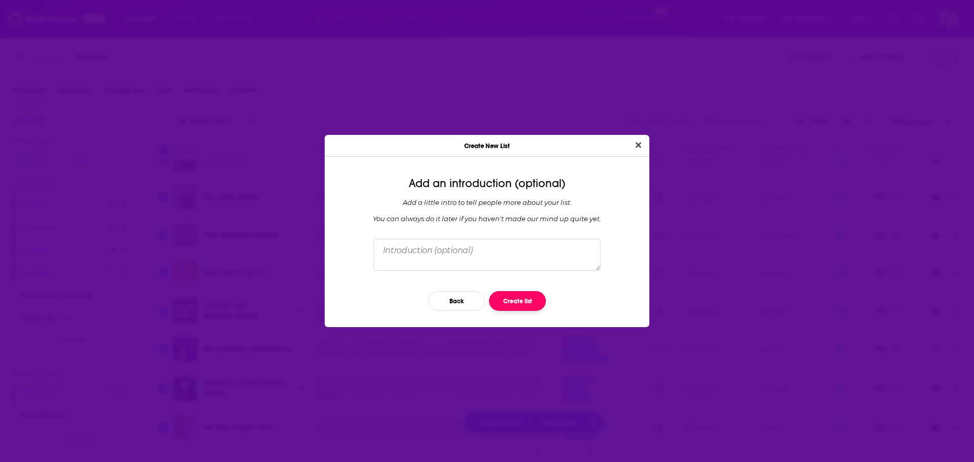
click at [530, 301] on button "Create list" at bounding box center [517, 301] width 57 height 20
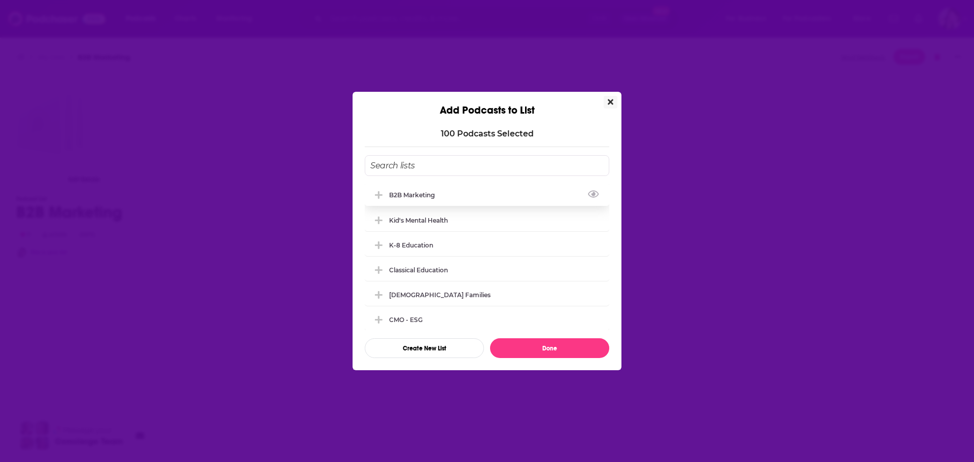
click at [425, 190] on div "B2B Marketing" at bounding box center [487, 195] width 245 height 22
click at [553, 349] on button "Done" at bounding box center [549, 348] width 119 height 20
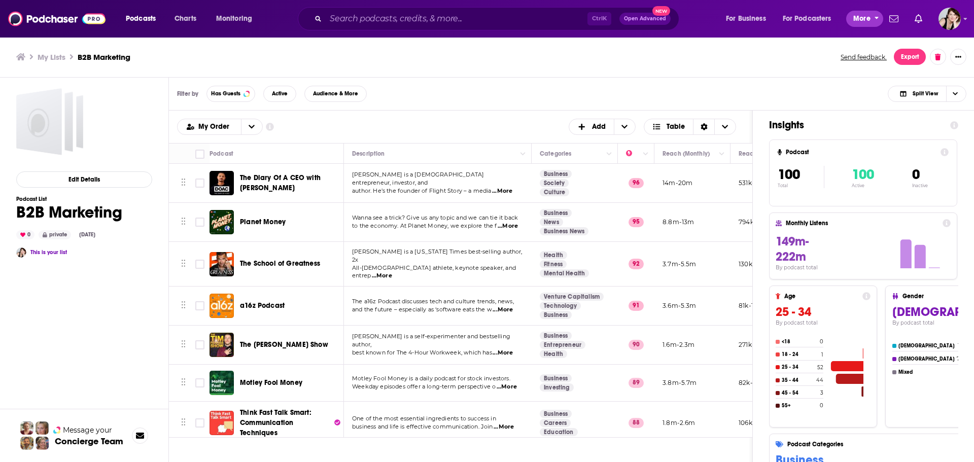
click at [859, 14] on span "More" at bounding box center [861, 19] width 17 height 14
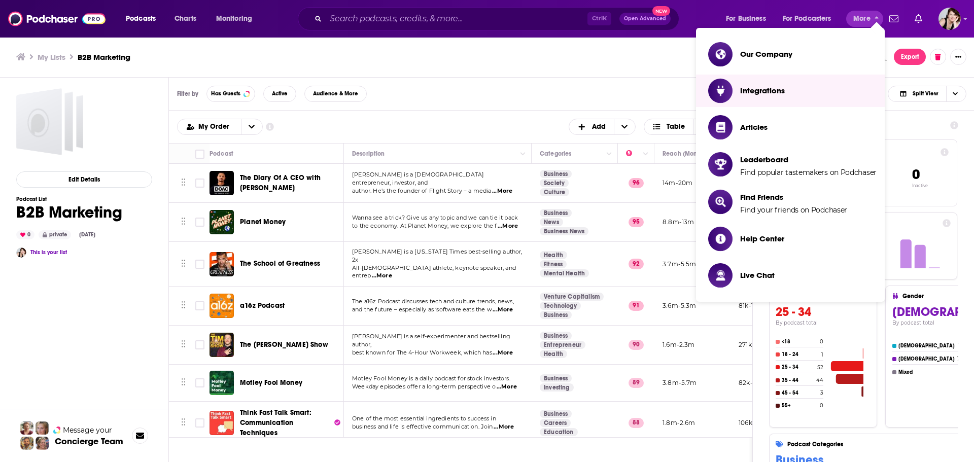
click at [472, 77] on div "My Lists B2B Marketing Send feedback. Export" at bounding box center [487, 57] width 975 height 41
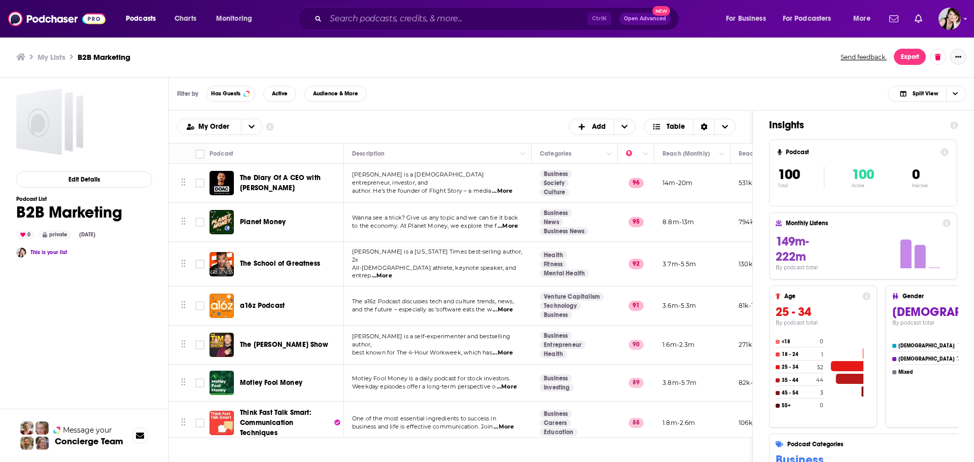
click at [956, 54] on icon "Show More Button" at bounding box center [958, 57] width 6 height 6
click at [628, 73] on div "My Lists B2B Marketing Send feedback. Export" at bounding box center [487, 57] width 975 height 41
click at [912, 54] on button "Export" at bounding box center [910, 57] width 32 height 16
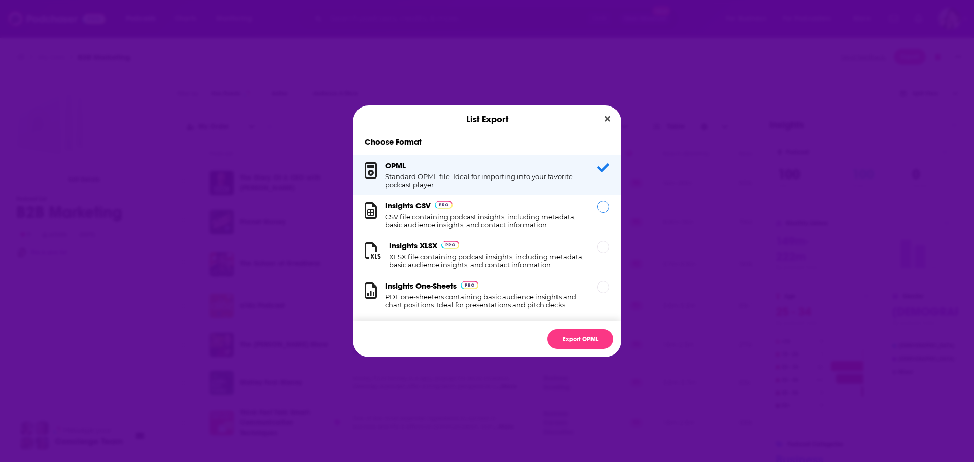
click at [597, 205] on div "Dialog" at bounding box center [603, 207] width 12 height 12
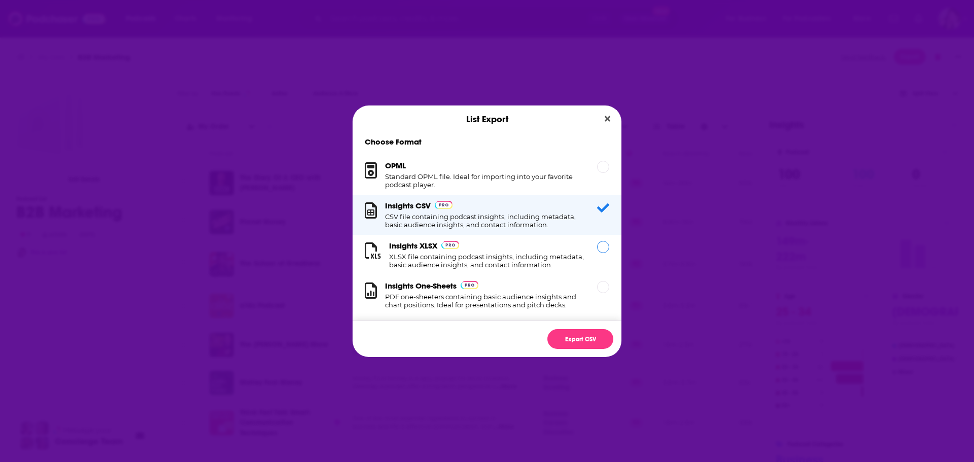
scroll to position [17, 0]
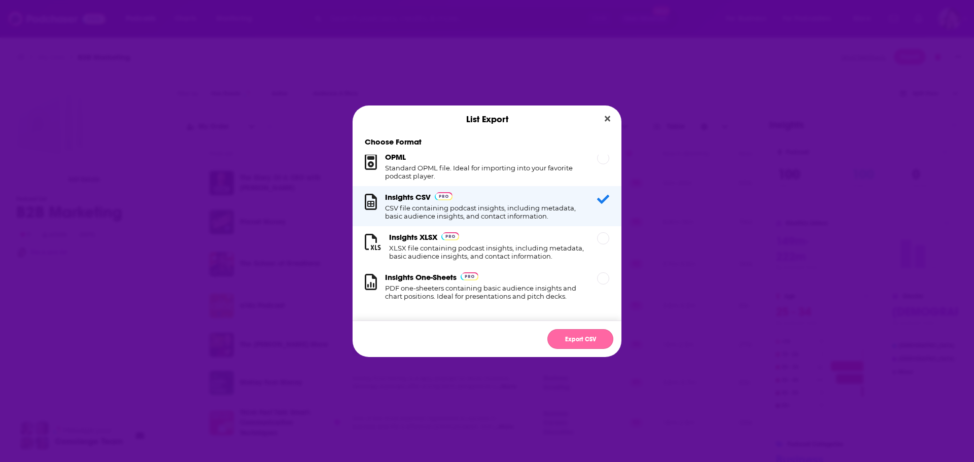
click at [586, 340] on button "Export CSV" at bounding box center [581, 339] width 66 height 20
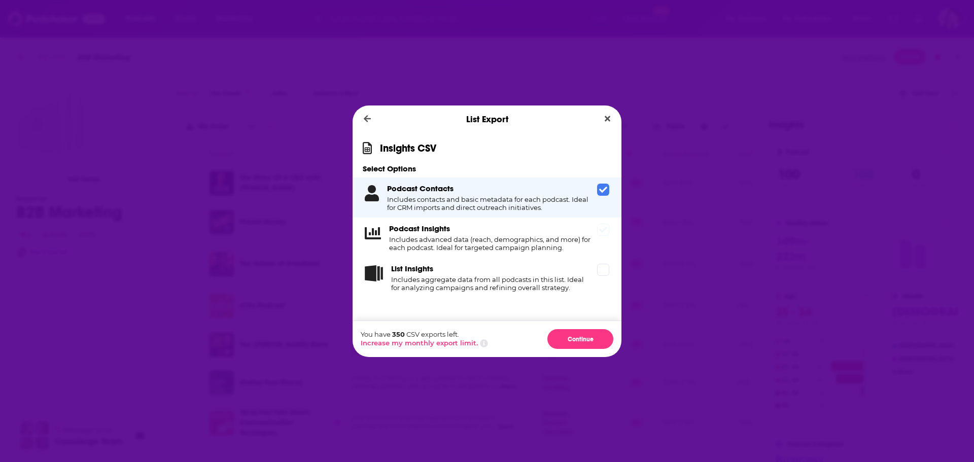
click at [604, 230] on icon "Dialog" at bounding box center [603, 230] width 8 height 6
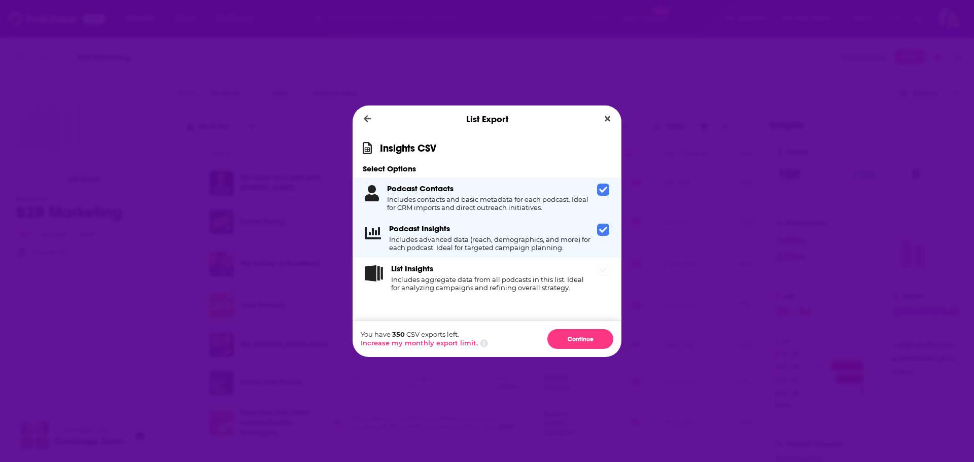
click at [609, 273] on div "List Insights Includes aggregate data from all podcasts in this list. Ideal for…" at bounding box center [487, 278] width 269 height 40
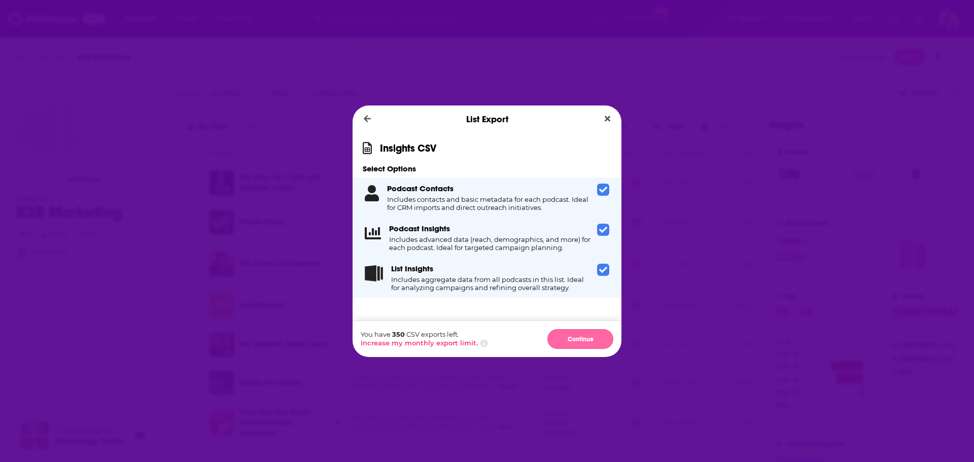
click at [593, 341] on button "Continue" at bounding box center [581, 339] width 66 height 20
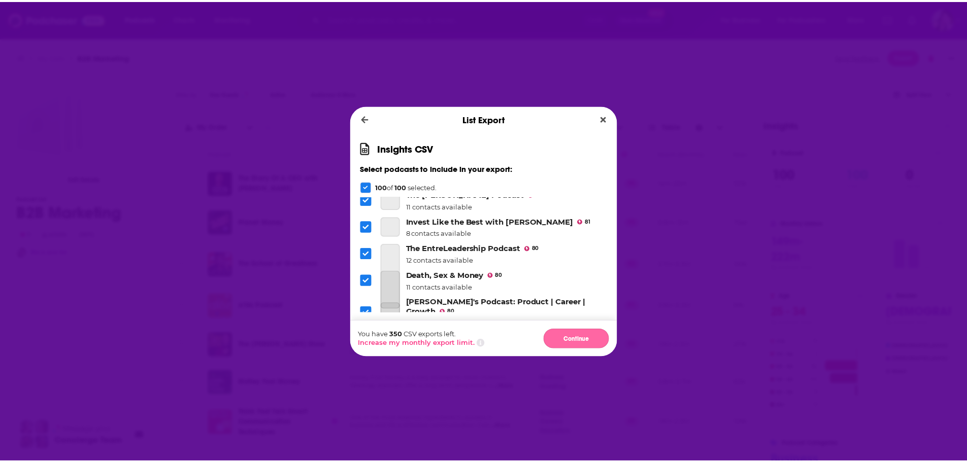
scroll to position [1066, 0]
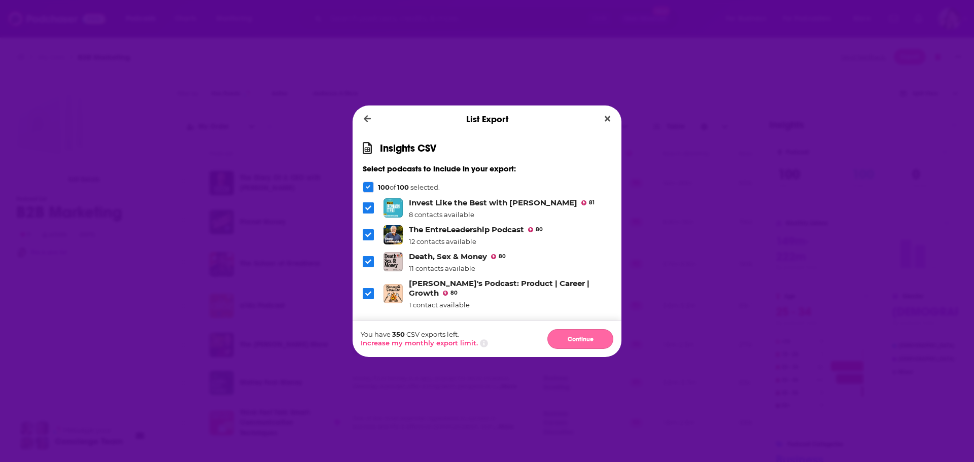
click at [586, 340] on button "Continue" at bounding box center [581, 339] width 66 height 20
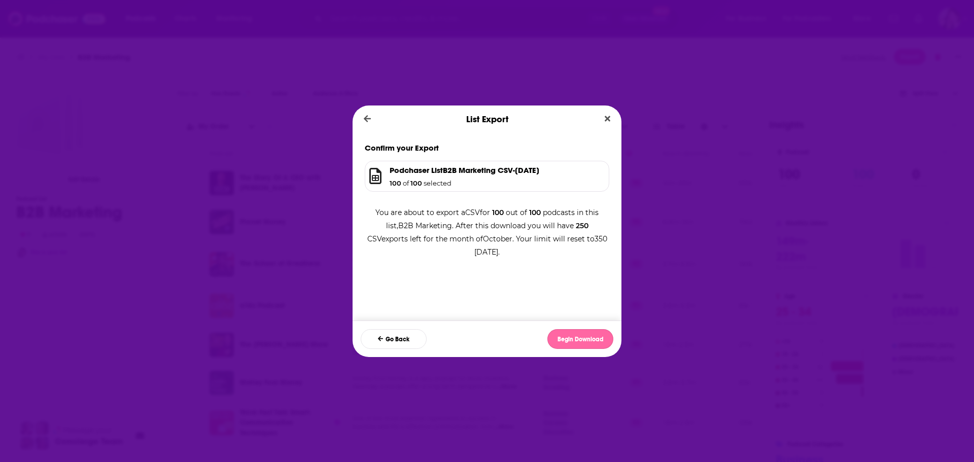
click at [587, 337] on button "Begin Download" at bounding box center [581, 339] width 66 height 20
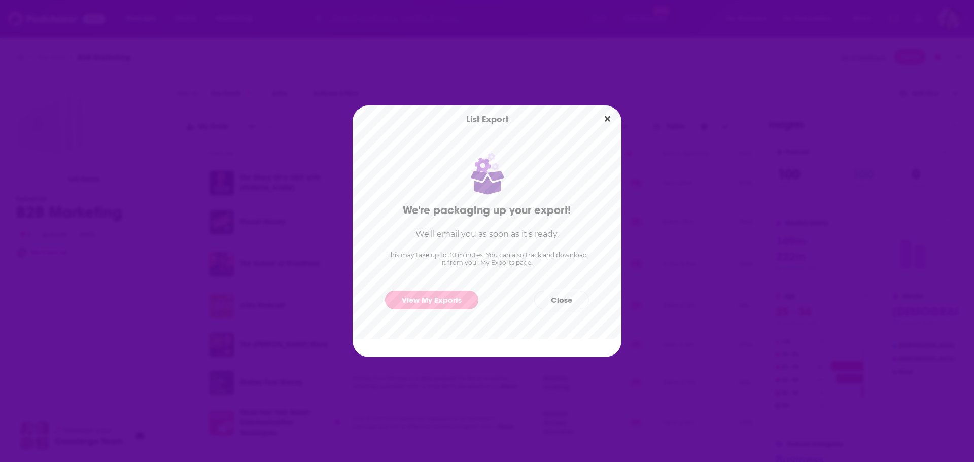
click at [444, 298] on link "View My Exports" at bounding box center [431, 300] width 93 height 19
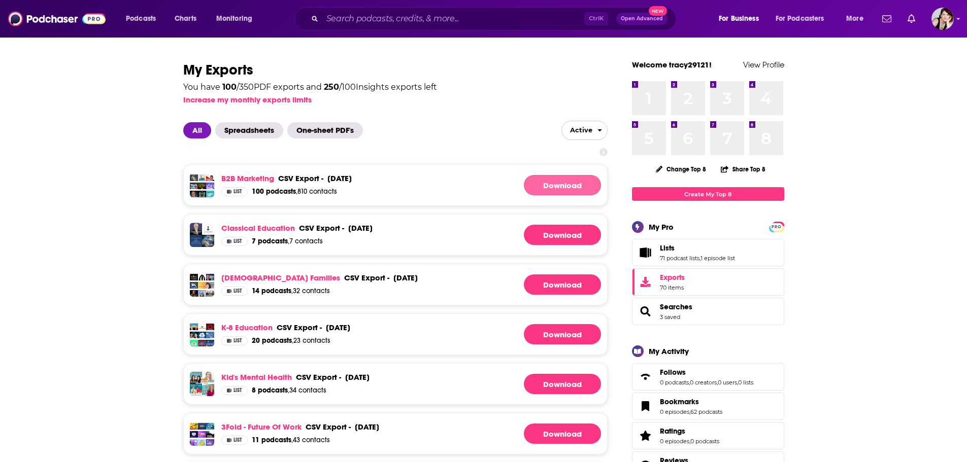
click at [566, 179] on link "Download" at bounding box center [562, 185] width 77 height 20
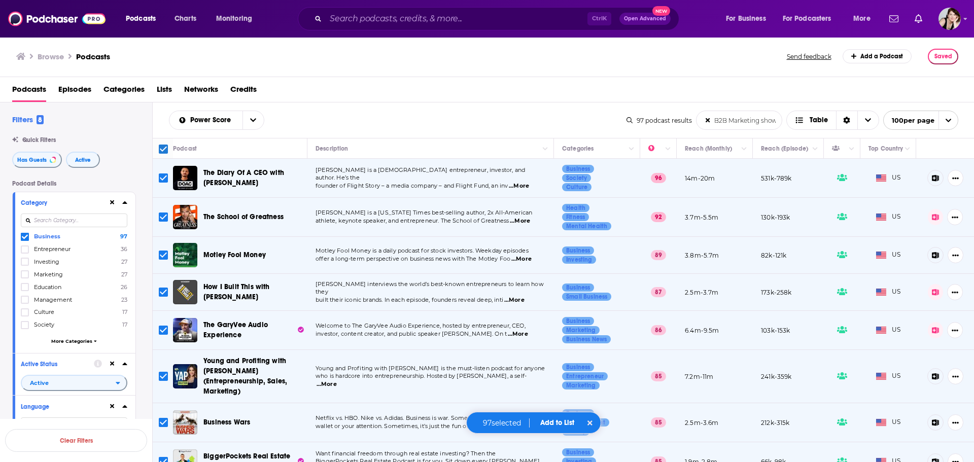
scroll to position [51, 0]
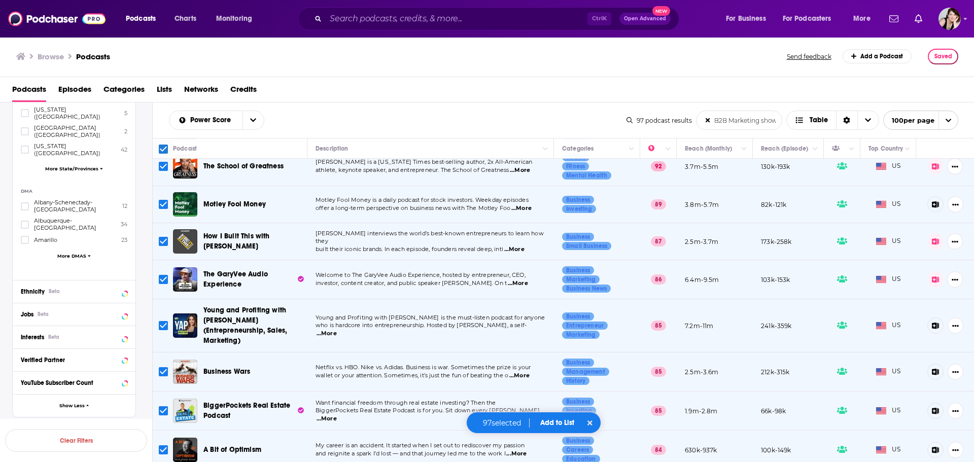
click at [771, 123] on input "B2B Marketing shows" at bounding box center [739, 120] width 85 height 18
drag, startPoint x: 759, startPoint y: 120, endPoint x: 705, endPoint y: 119, distance: 53.3
click at [705, 119] on form "B2B Marketing shows List Search Input Search the results..." at bounding box center [739, 120] width 86 height 19
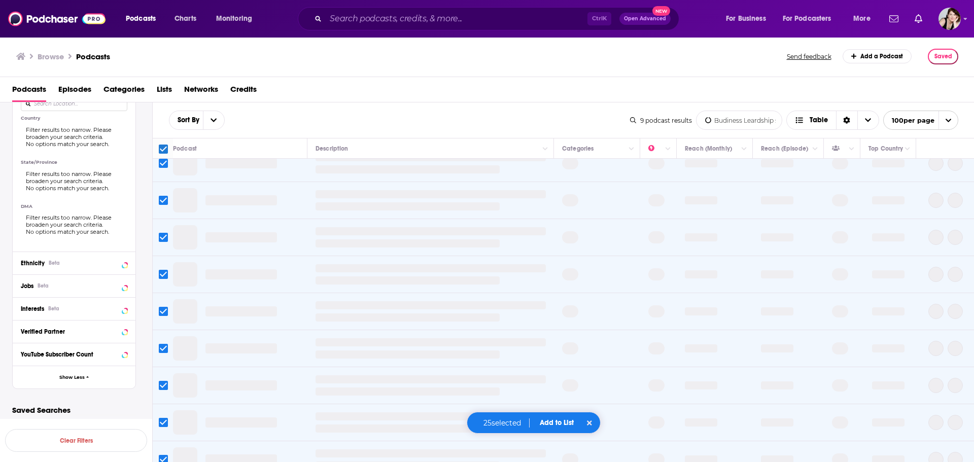
scroll to position [0, 3]
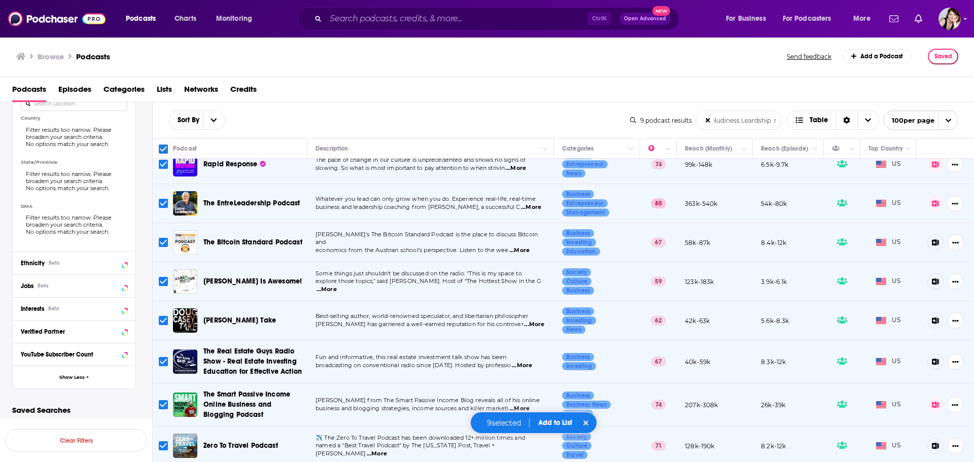
click at [723, 121] on input "Budiness Leardship shows" at bounding box center [739, 120] width 85 height 18
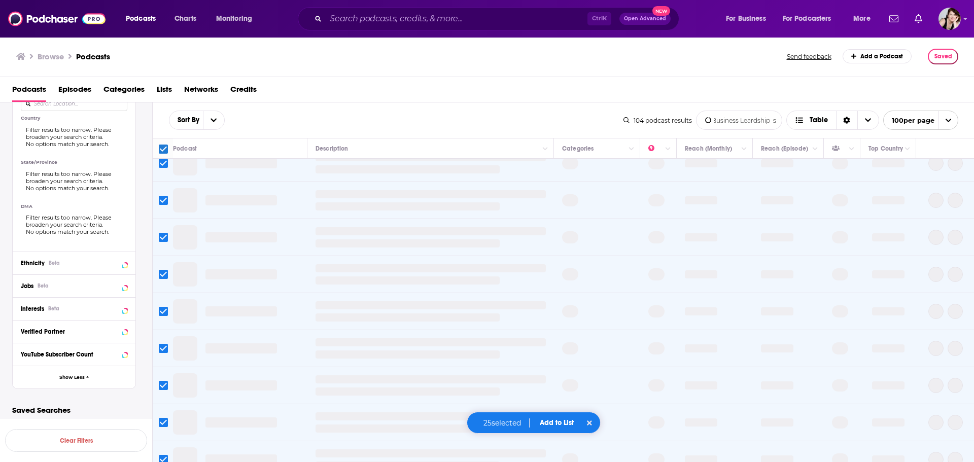
drag, startPoint x: 752, startPoint y: 121, endPoint x: 752, endPoint y: 132, distance: 11.2
click at [752, 121] on input "Business Leardship shows" at bounding box center [739, 120] width 85 height 18
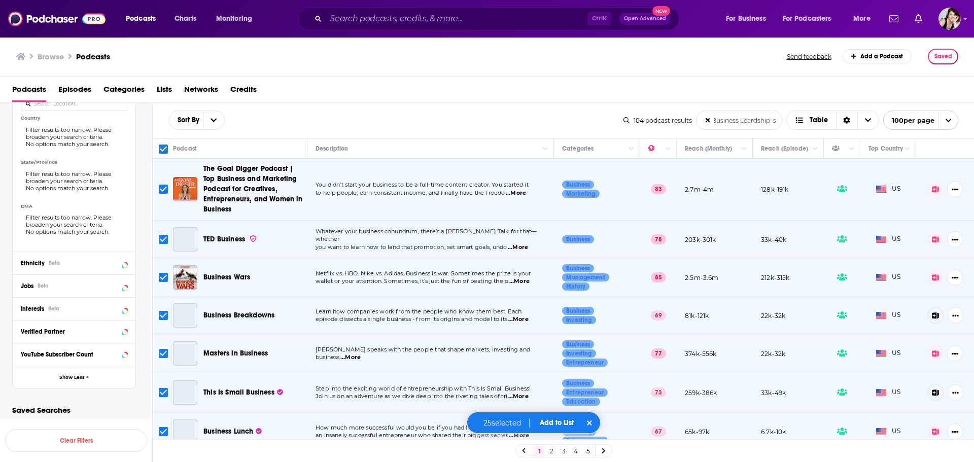
scroll to position [0, 0]
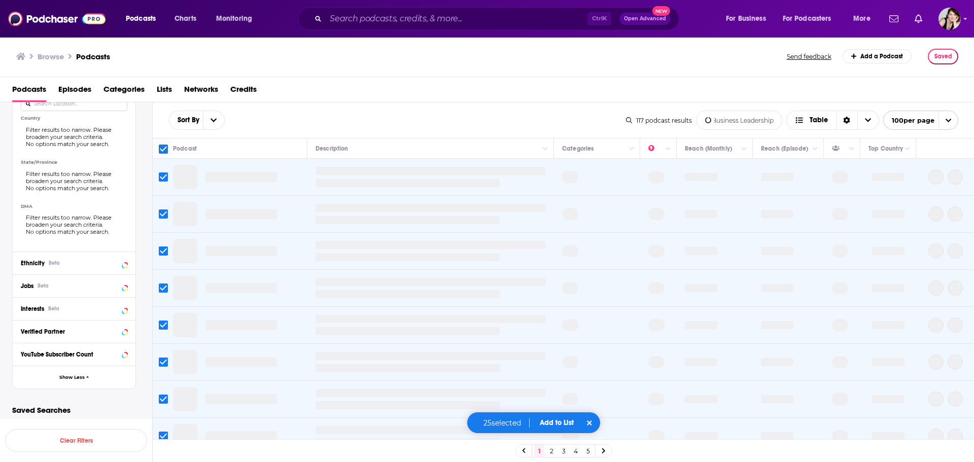
click at [766, 120] on input "Business Leadership shows" at bounding box center [739, 120] width 85 height 18
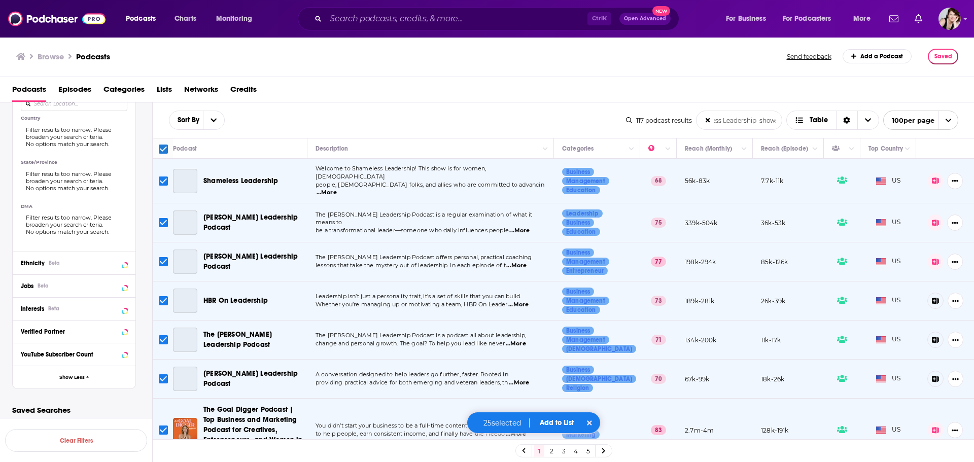
scroll to position [0, 22]
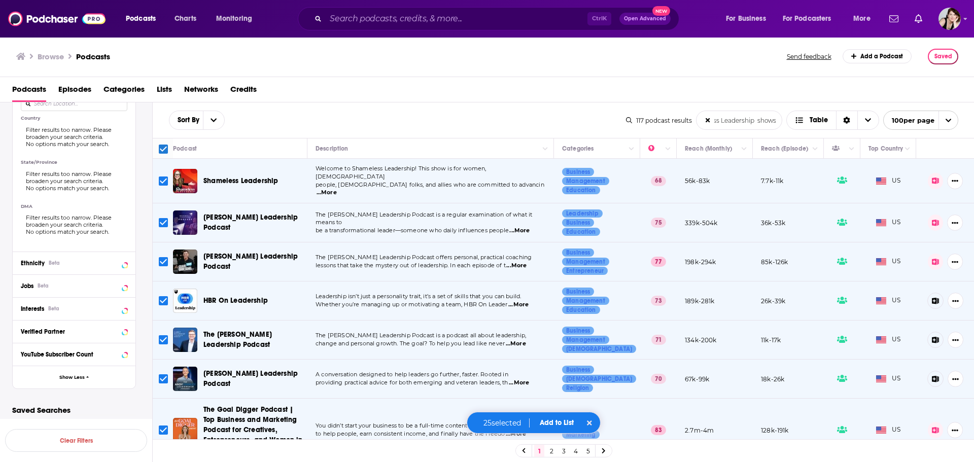
click at [757, 121] on input "Business Leadership shows" at bounding box center [739, 120] width 85 height 18
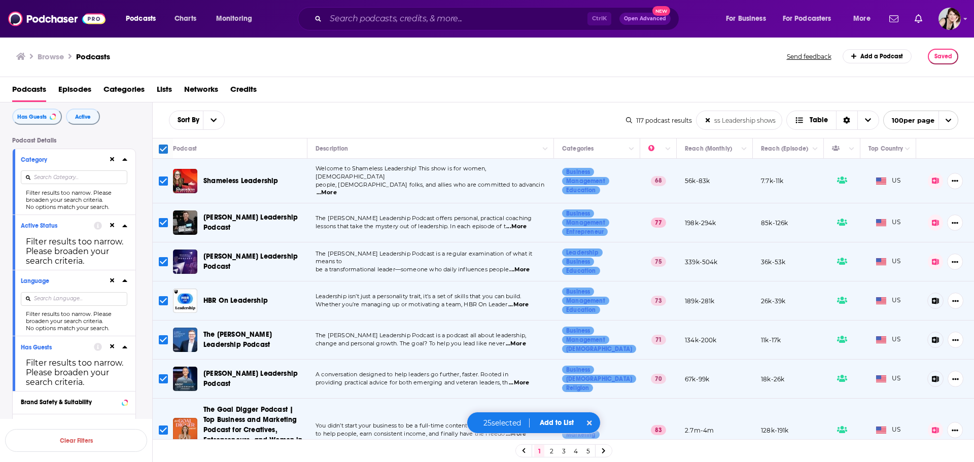
scroll to position [0, 0]
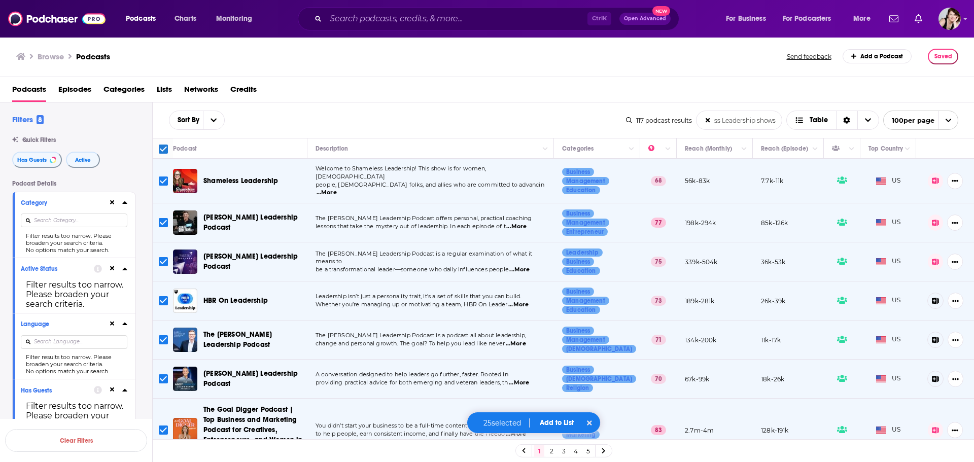
type input "Business Leadership shows"
click at [57, 221] on input at bounding box center [74, 221] width 107 height 14
type input "bu"
click at [125, 200] on icon at bounding box center [124, 202] width 5 height 8
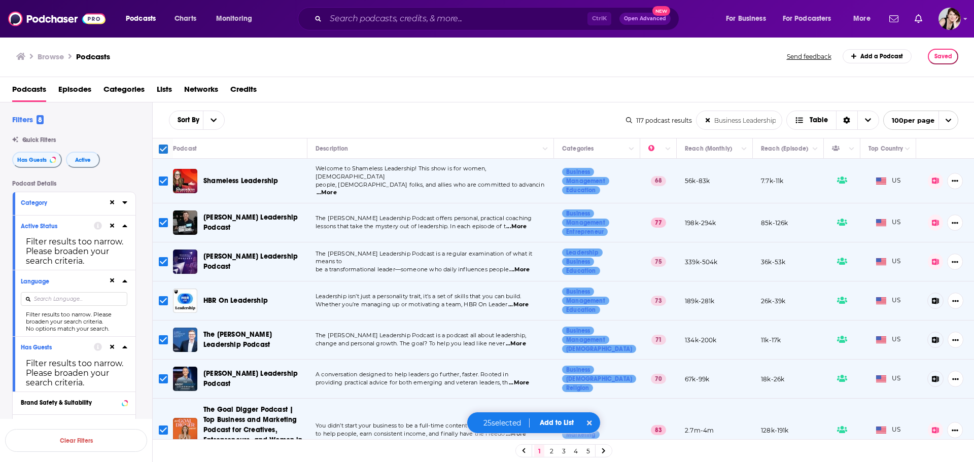
click at [125, 201] on icon at bounding box center [124, 202] width 5 height 8
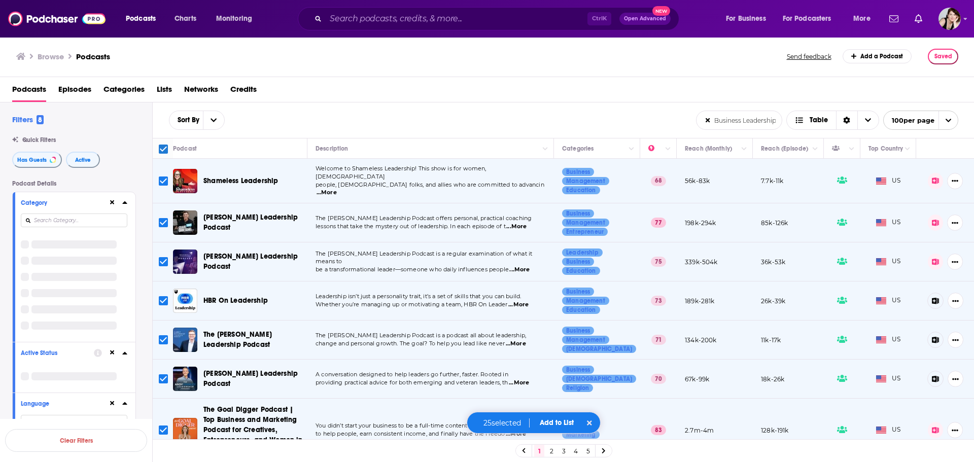
click at [122, 201] on icon at bounding box center [124, 202] width 5 height 8
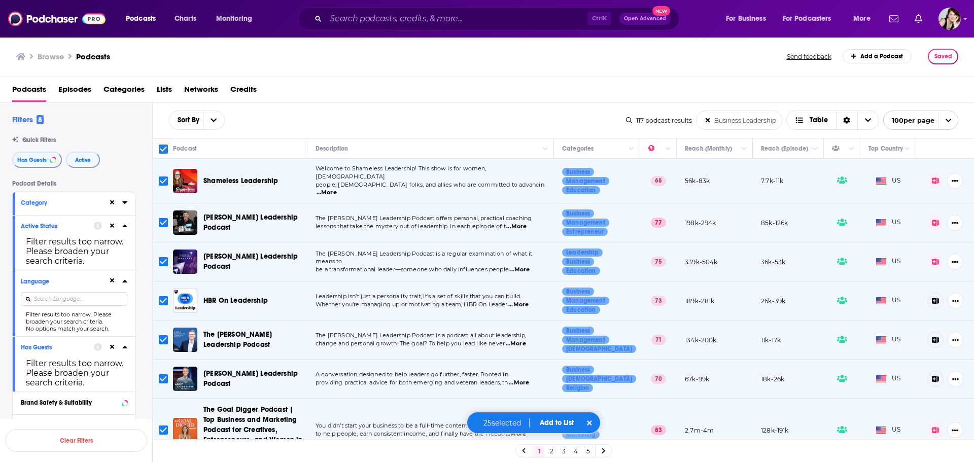
click at [125, 226] on icon at bounding box center [124, 226] width 5 height 3
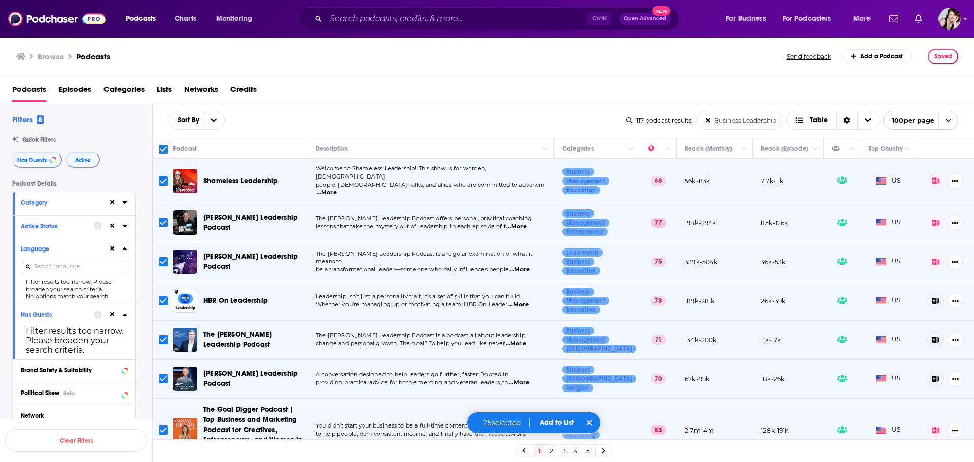
click at [125, 226] on icon at bounding box center [124, 226] width 5 height 3
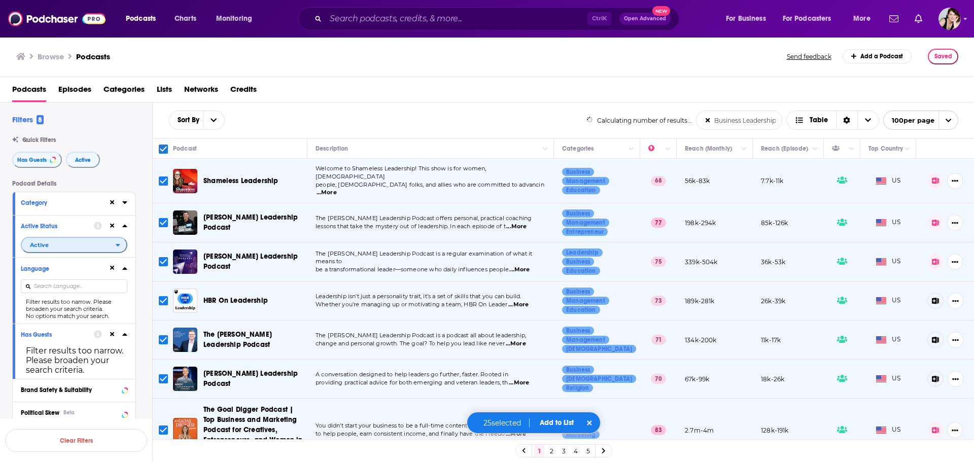
click at [119, 243] on icon "open menu" at bounding box center [118, 245] width 5 height 7
click at [75, 302] on div "Filter results too narrow. Please broaden your search criteria." at bounding box center [74, 305] width 107 height 14
click at [105, 288] on input at bounding box center [74, 287] width 107 height 14
click at [126, 268] on icon at bounding box center [124, 268] width 5 height 8
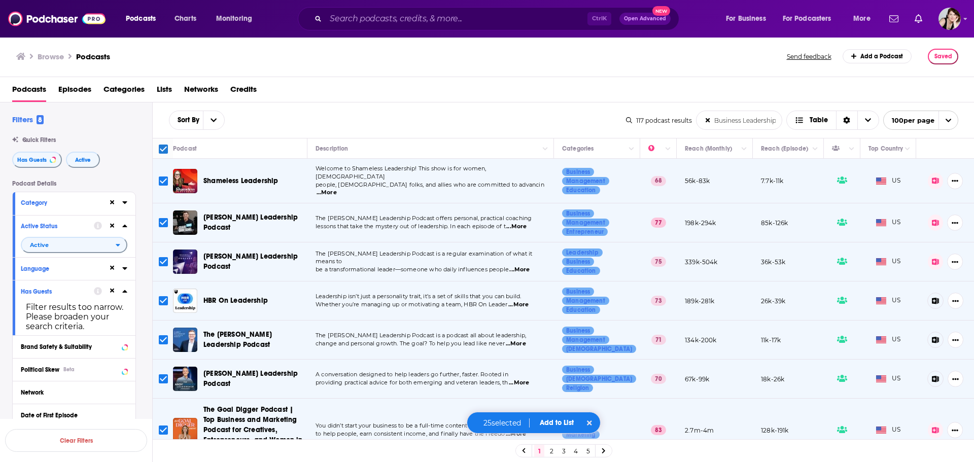
click at [126, 268] on icon at bounding box center [124, 268] width 5 height 8
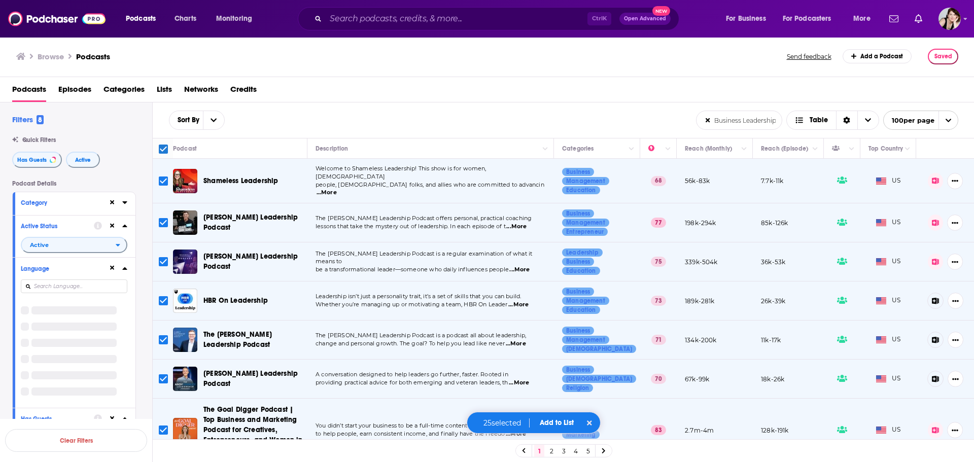
click at [71, 283] on input at bounding box center [74, 287] width 107 height 14
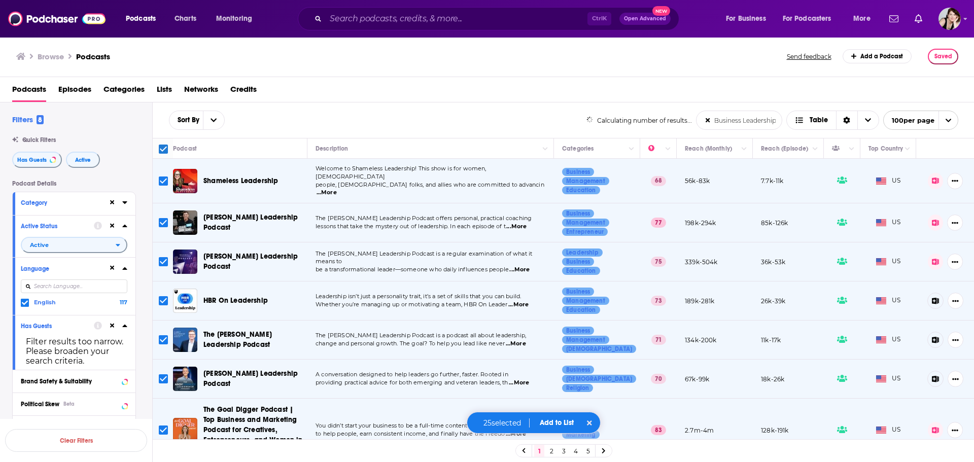
click at [55, 285] on input at bounding box center [74, 287] width 107 height 14
click at [56, 302] on label "English 117" at bounding box center [74, 302] width 107 height 9
click at [25, 305] on input "multiSelectOption-en-0" at bounding box center [25, 305] width 0 height 0
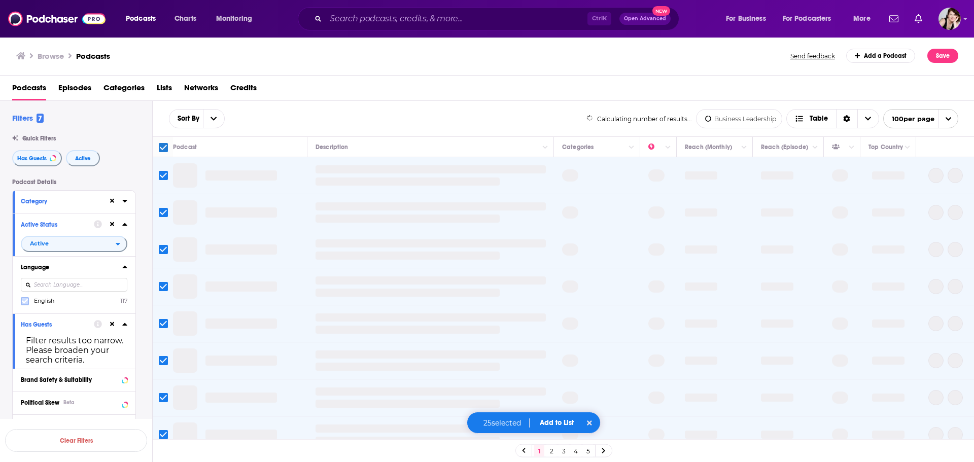
click at [24, 301] on icon at bounding box center [25, 301] width 6 height 6
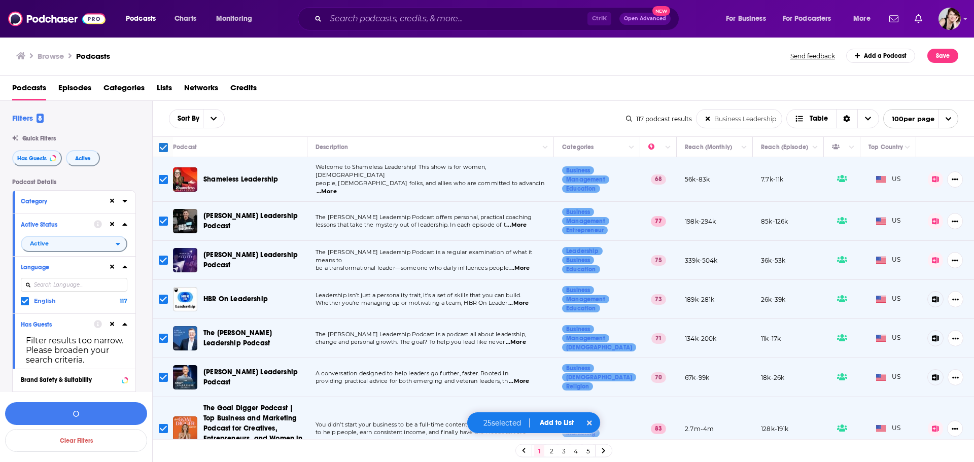
click at [123, 323] on icon at bounding box center [124, 324] width 5 height 8
click at [49, 200] on div "Category" at bounding box center [61, 201] width 81 height 7
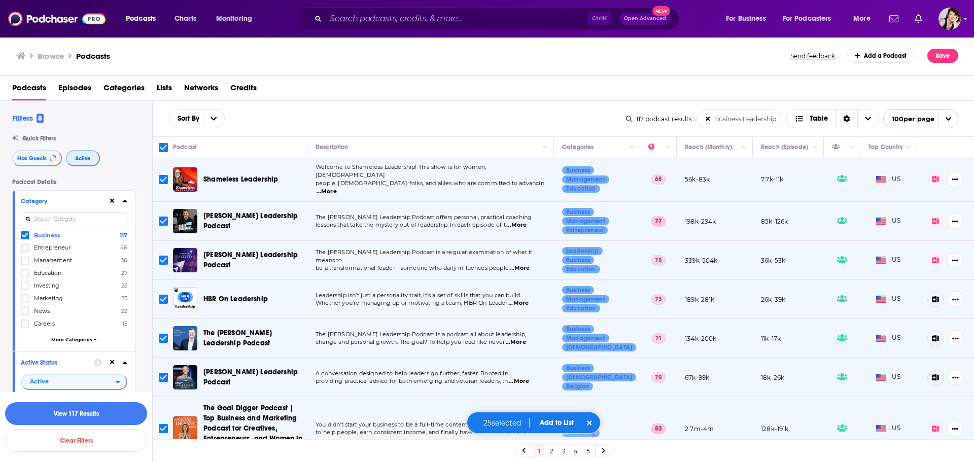
click at [91, 159] on button "Active" at bounding box center [83, 158] width 34 height 16
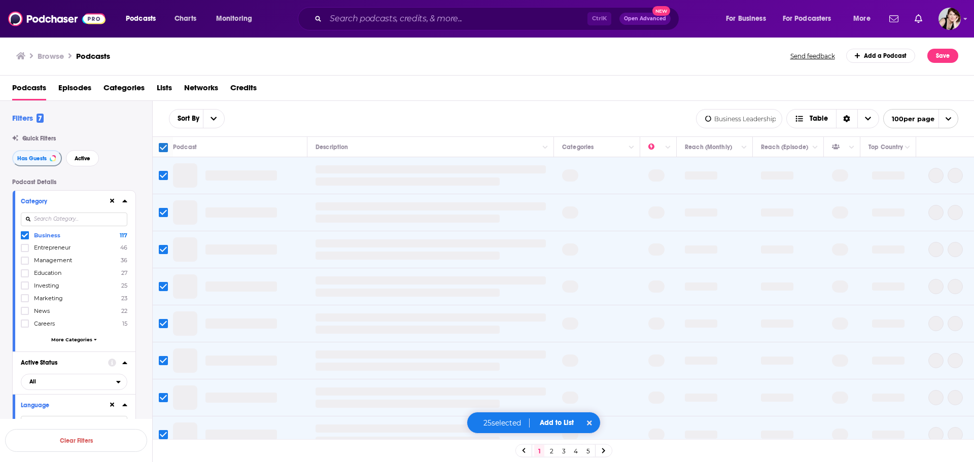
click at [115, 166] on div "Has Guests Active" at bounding box center [82, 158] width 140 height 16
click at [87, 156] on span "Active" at bounding box center [83, 159] width 16 height 6
click at [61, 234] on label "Business 117" at bounding box center [74, 235] width 107 height 9
click at [25, 237] on input "multiSelectOption-business-0" at bounding box center [25, 237] width 0 height 0
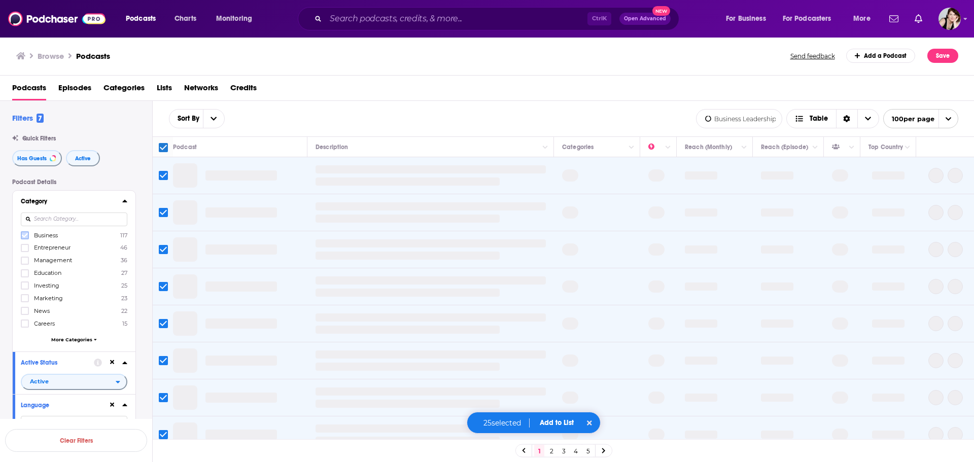
click at [24, 234] on icon at bounding box center [25, 235] width 6 height 6
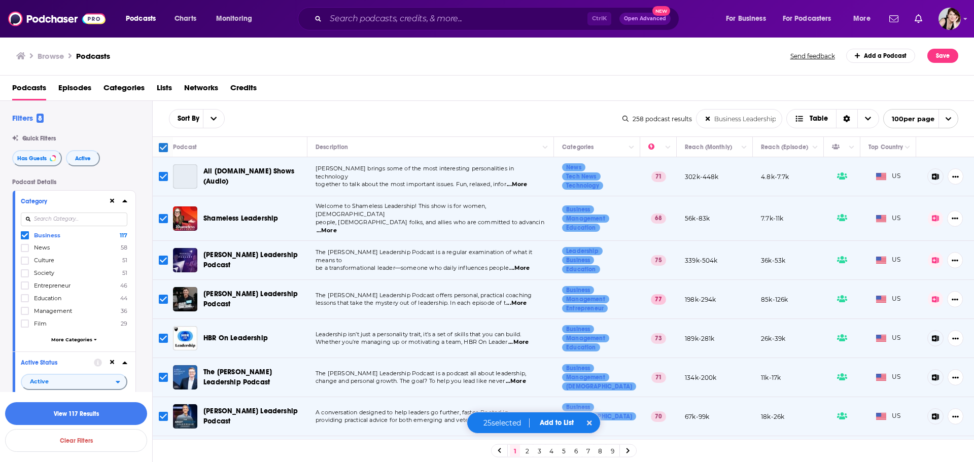
scroll to position [51, 0]
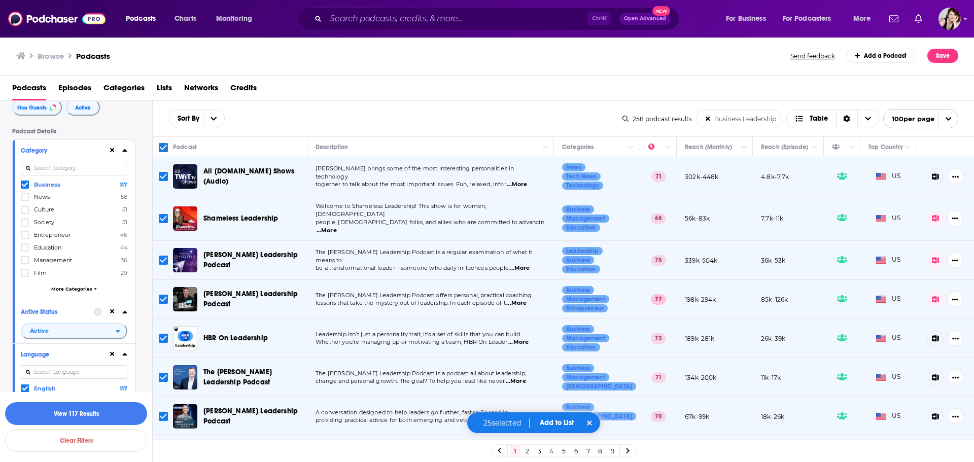
click at [126, 149] on icon at bounding box center [124, 150] width 5 height 8
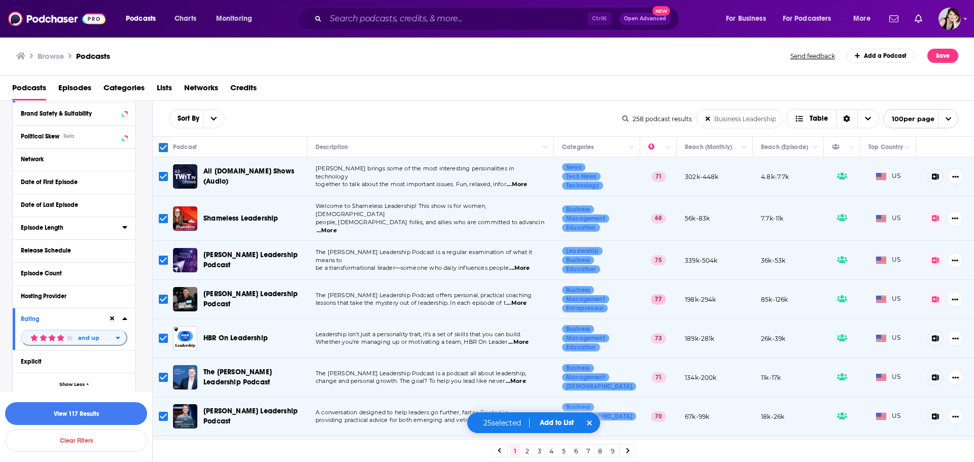
scroll to position [304, 0]
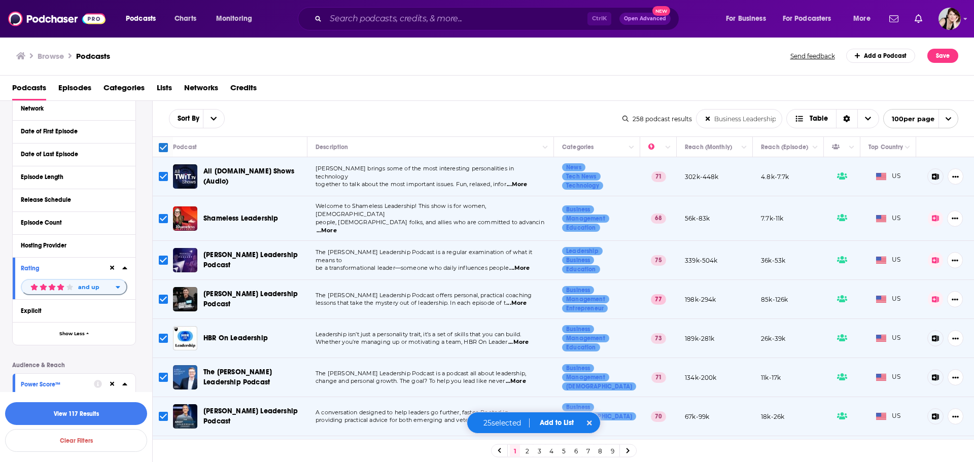
click at [128, 222] on div "Episode Count" at bounding box center [74, 223] width 123 height 23
click at [124, 220] on icon at bounding box center [124, 222] width 5 height 8
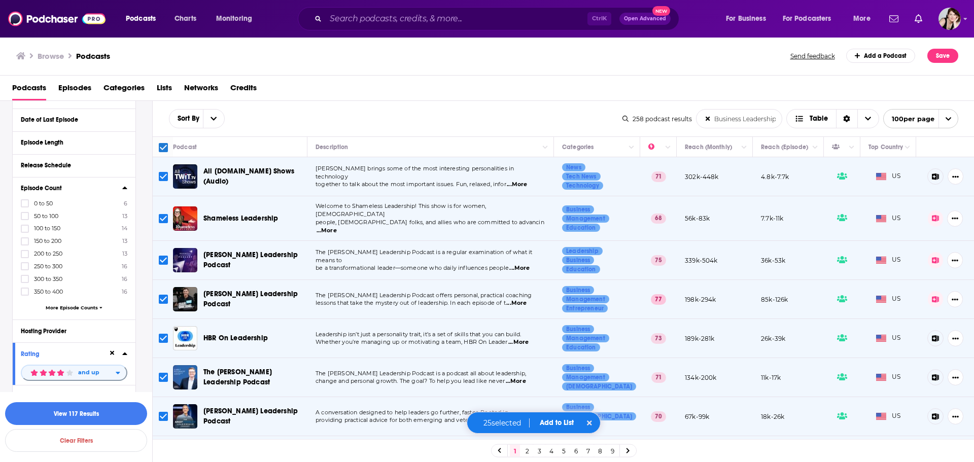
scroll to position [355, 0]
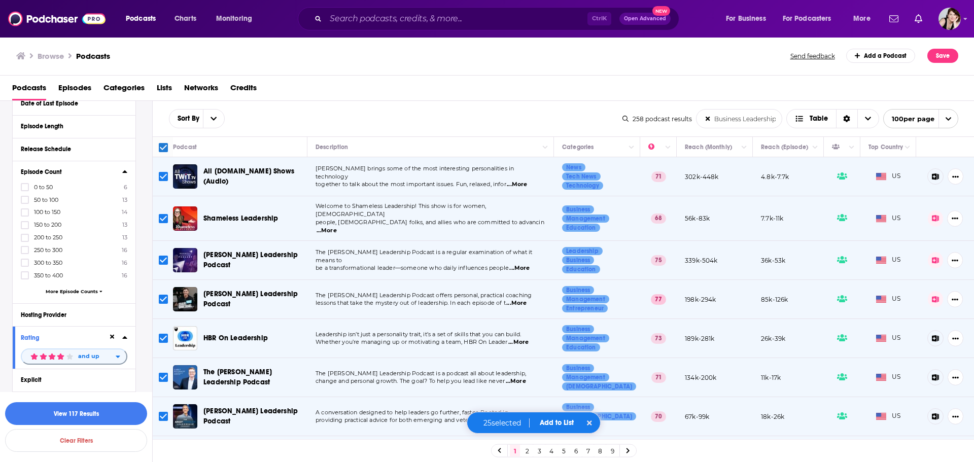
click at [75, 291] on span "More Episode Counts" at bounding box center [72, 292] width 52 height 6
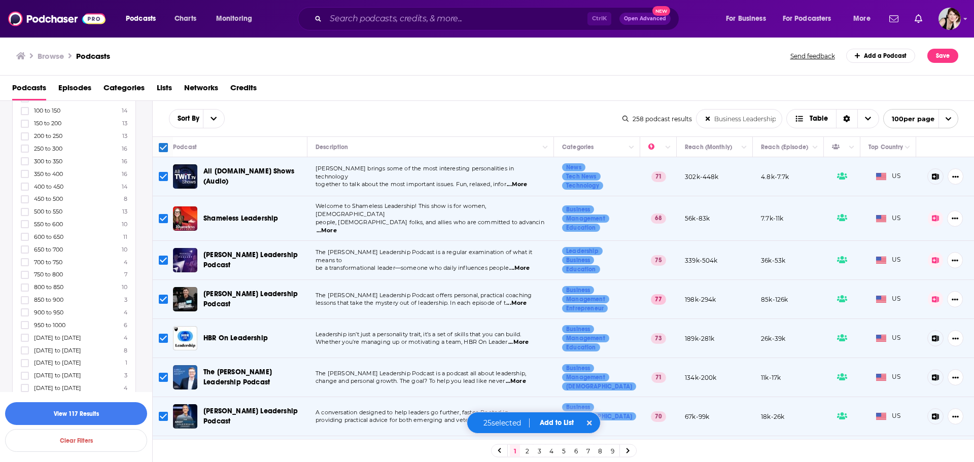
scroll to position [507, 0]
click at [24, 288] on icon at bounding box center [25, 287] width 6 height 5
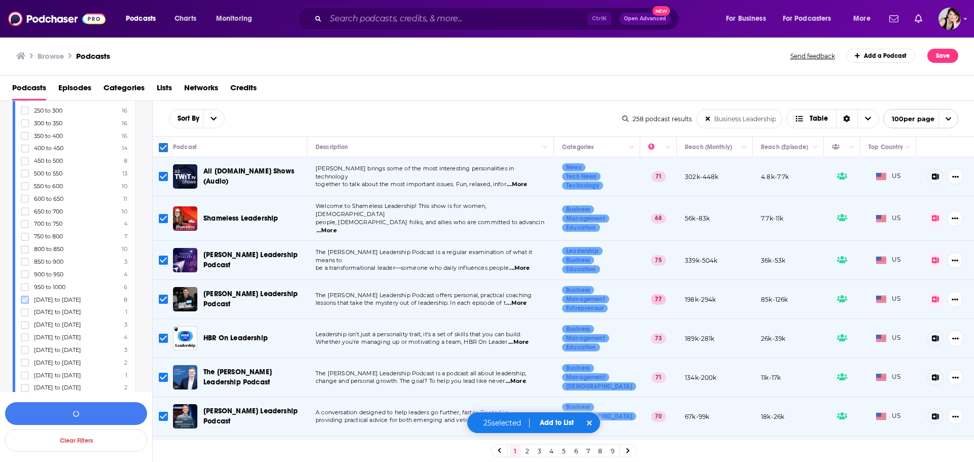
click at [24, 301] on icon at bounding box center [25, 299] width 6 height 5
click at [26, 315] on icon at bounding box center [25, 313] width 6 height 6
click at [24, 336] on icon at bounding box center [25, 337] width 6 height 6
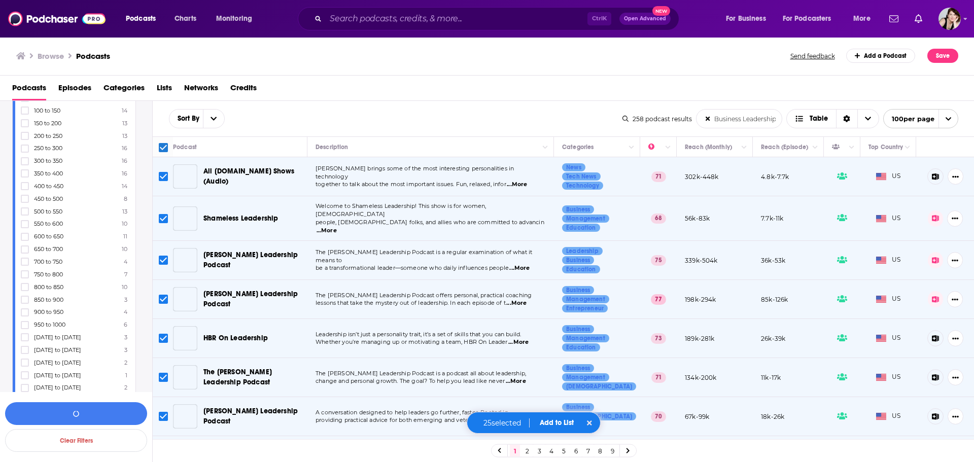
click at [22, 353] on icon at bounding box center [25, 350] width 6 height 6
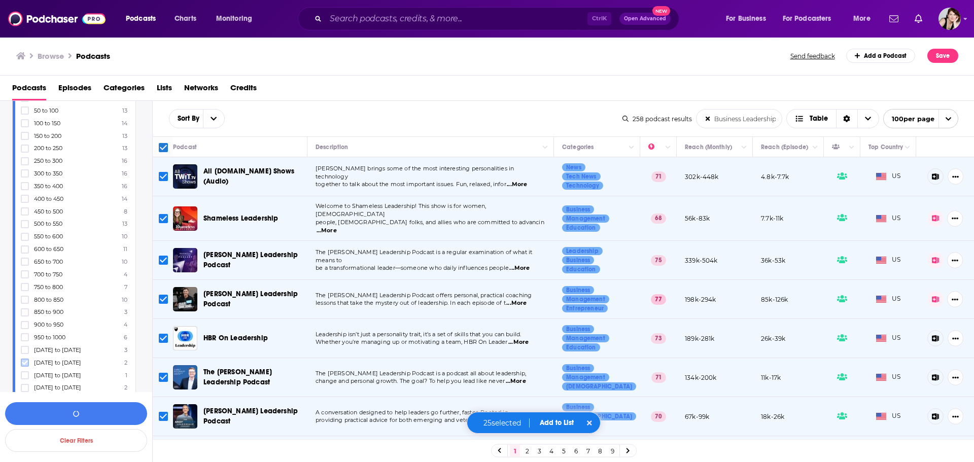
click at [21, 364] on label at bounding box center [25, 363] width 8 height 8
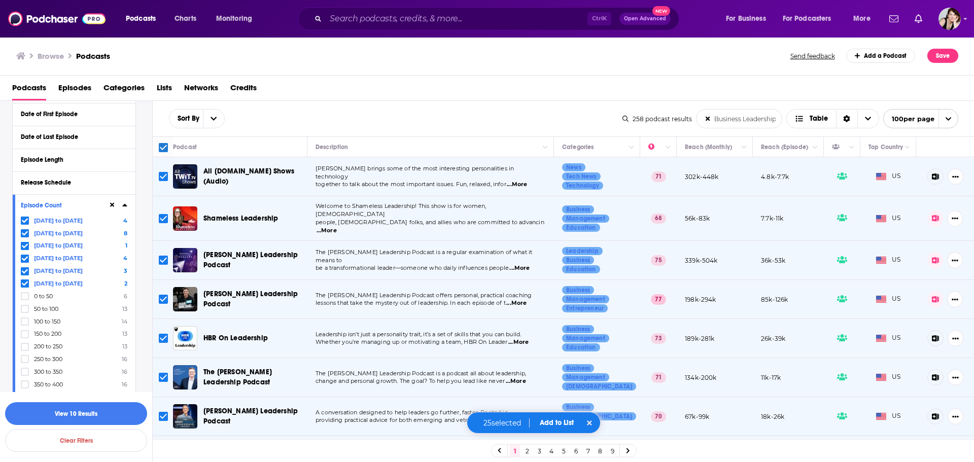
scroll to position [254, 0]
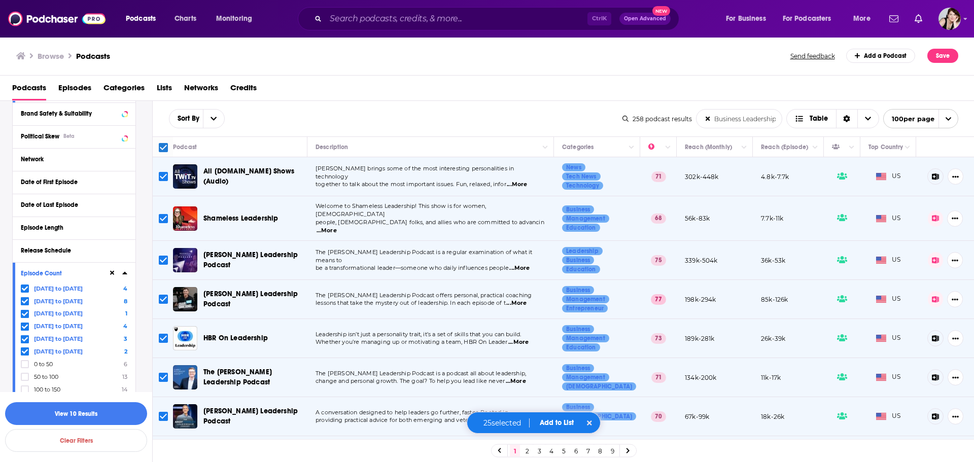
click at [22, 288] on icon at bounding box center [25, 289] width 6 height 6
click at [25, 300] on icon at bounding box center [25, 301] width 6 height 6
click at [24, 314] on icon at bounding box center [25, 314] width 6 height 6
click at [25, 301] on icon at bounding box center [25, 301] width 6 height 5
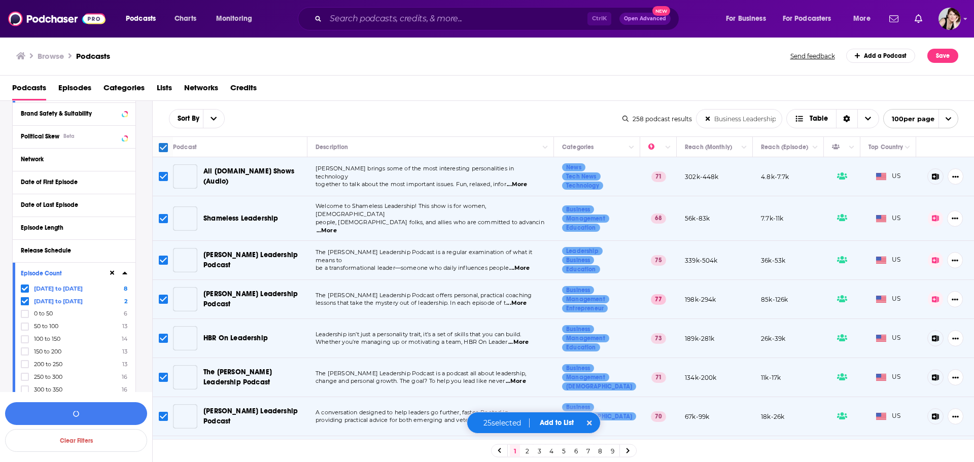
click at [23, 288] on icon at bounding box center [25, 289] width 6 height 6
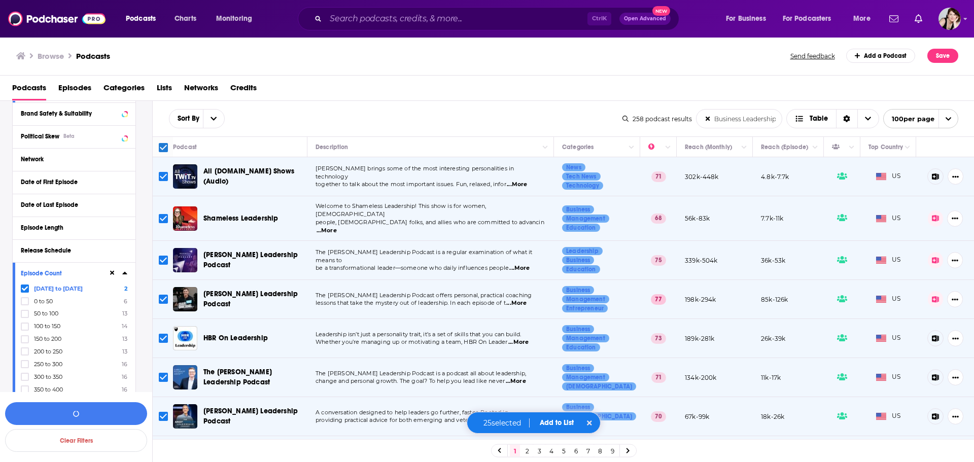
click at [24, 288] on icon at bounding box center [25, 289] width 6 height 6
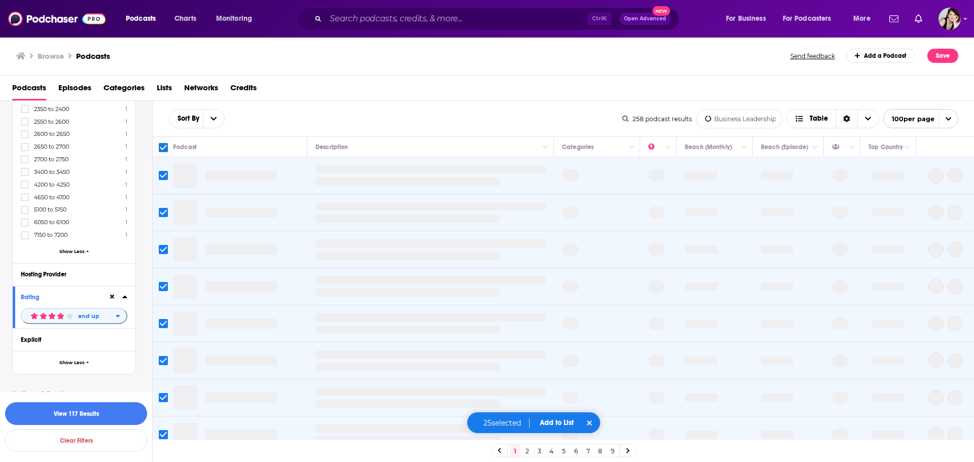
scroll to position [913, 0]
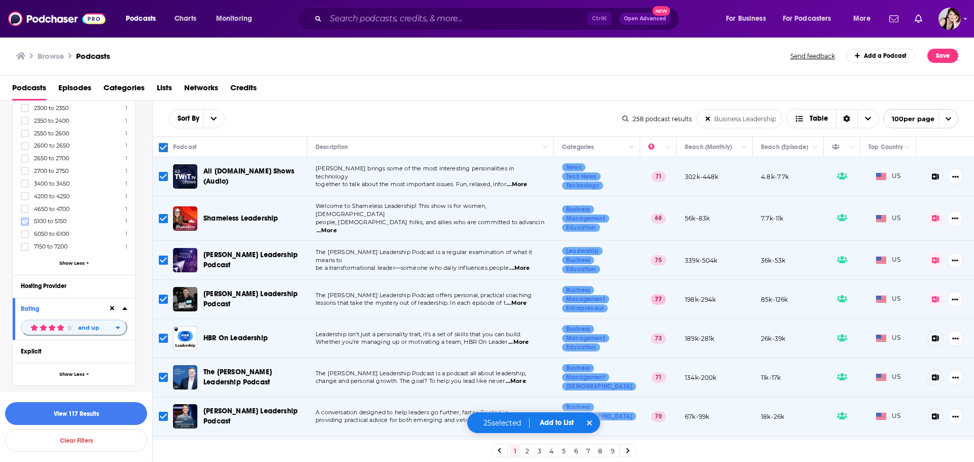
click at [24, 219] on icon at bounding box center [25, 222] width 6 height 6
click at [24, 234] on icon at bounding box center [25, 234] width 6 height 6
click at [24, 246] on icon at bounding box center [25, 247] width 6 height 6
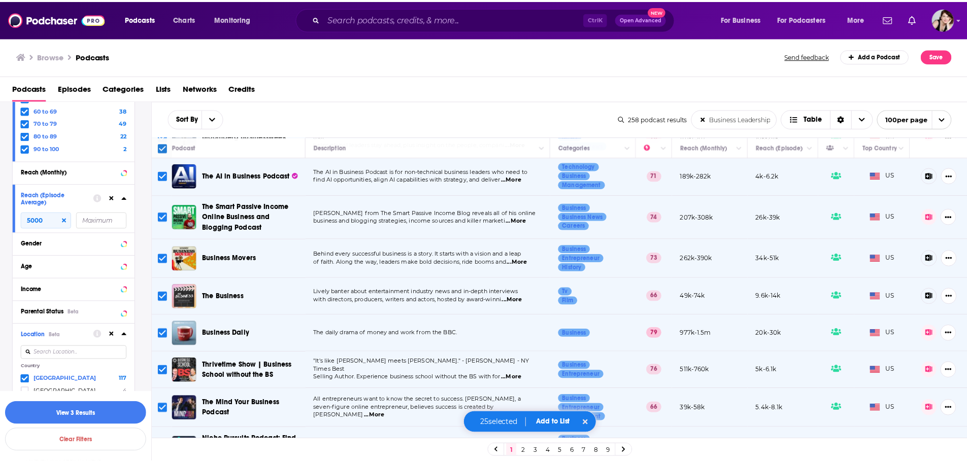
scroll to position [715, 0]
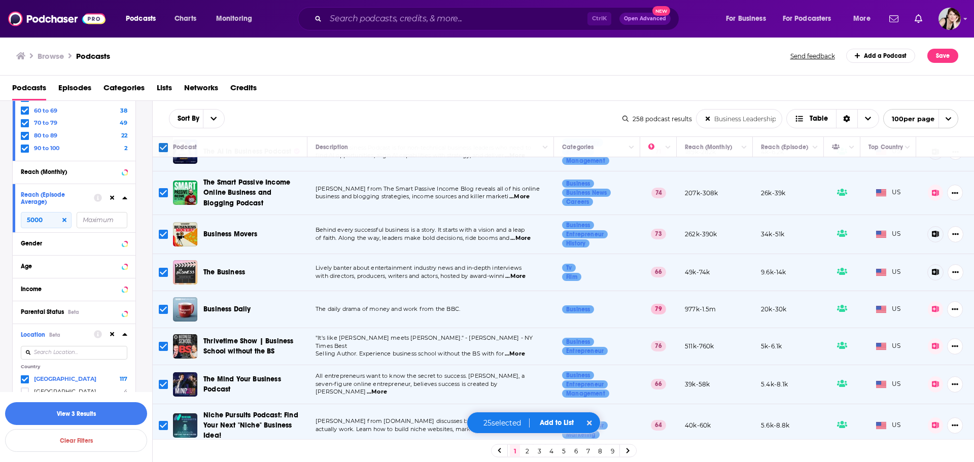
click at [562, 423] on button "Add to List" at bounding box center [557, 423] width 50 height 9
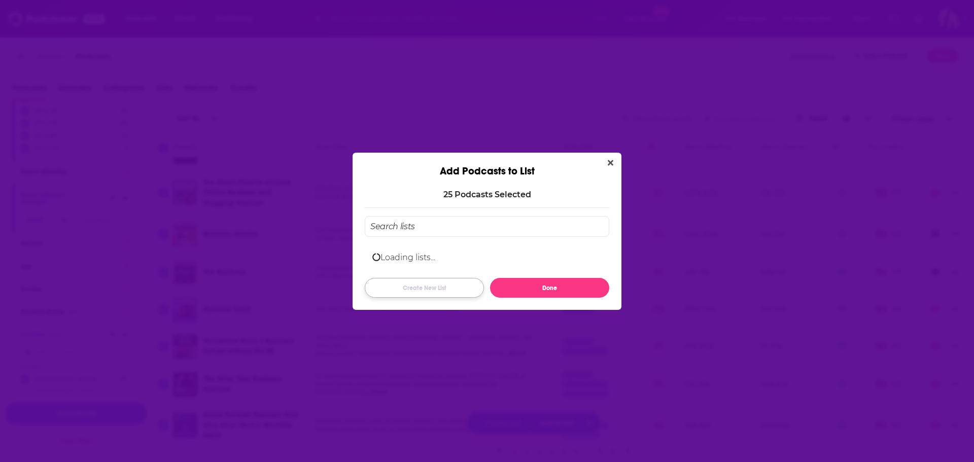
click at [423, 287] on button "Create New List" at bounding box center [424, 288] width 119 height 20
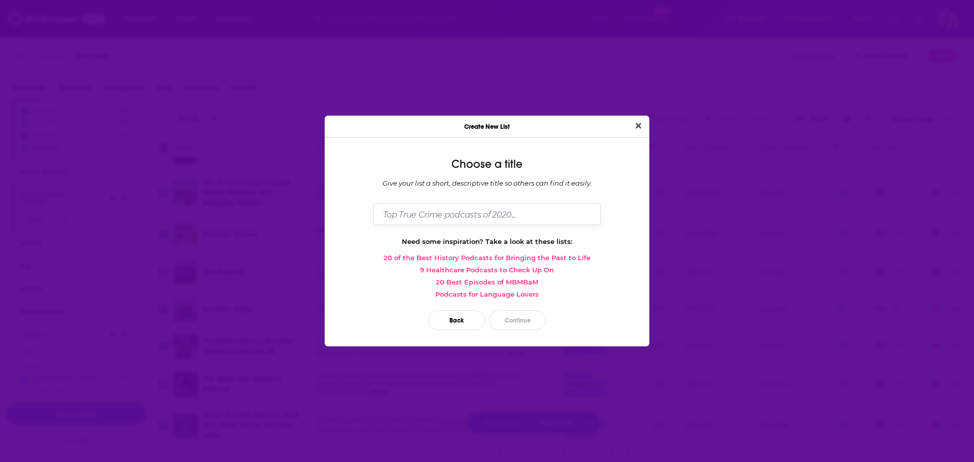
click at [435, 214] on input "Dialog" at bounding box center [486, 214] width 227 height 22
click at [441, 213] on input "Business Leardeship shows" at bounding box center [486, 214] width 227 height 22
click at [512, 220] on input "Business Leardership shows" at bounding box center [486, 214] width 227 height 22
type input "Business Leardership shows"
click at [528, 316] on button "Continue" at bounding box center [517, 321] width 57 height 20
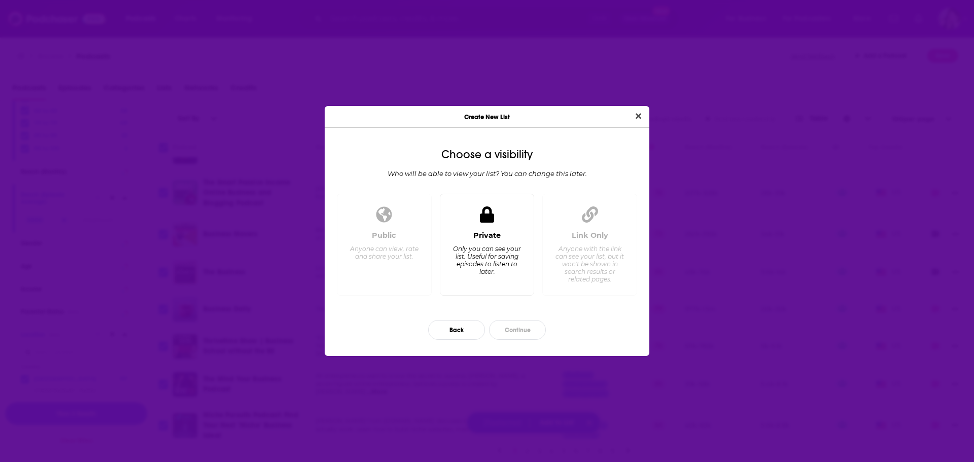
click at [484, 259] on div "Only you can see your list. Useful for saving episodes to listen to later." at bounding box center [487, 260] width 70 height 30
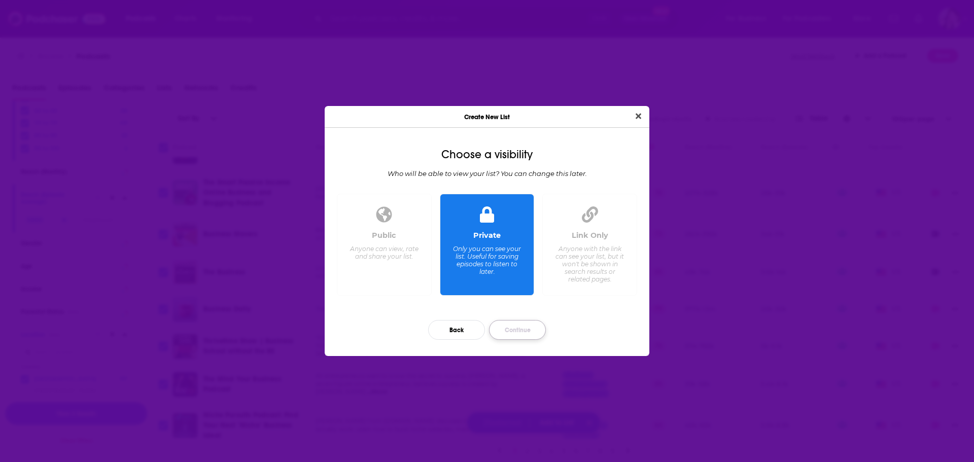
click at [530, 329] on button "Continue" at bounding box center [517, 330] width 57 height 20
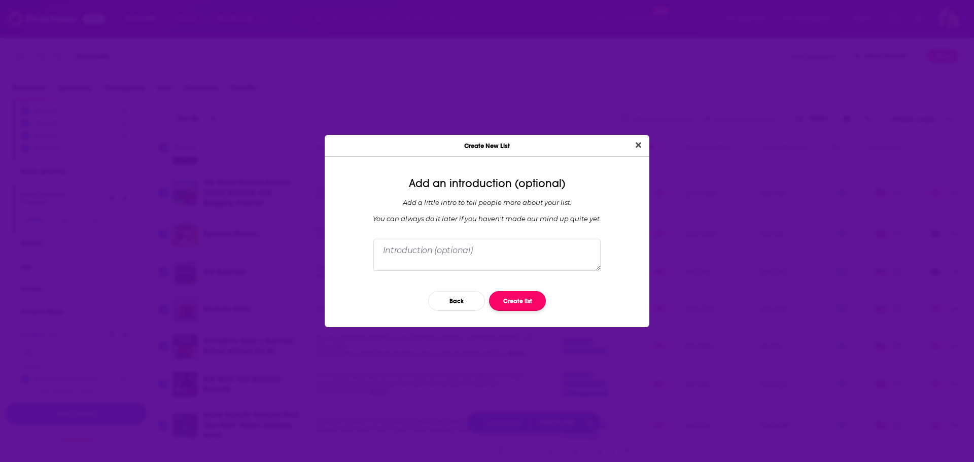
click at [525, 301] on button "Create list" at bounding box center [517, 301] width 57 height 20
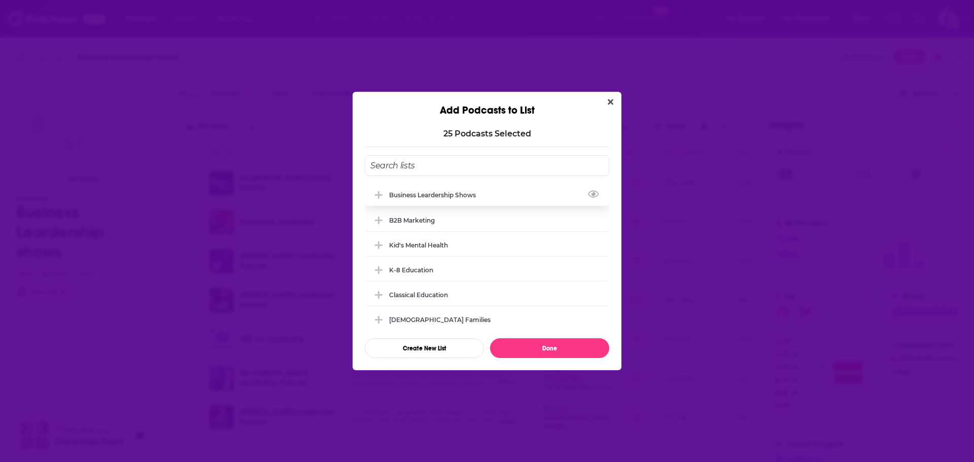
click at [477, 191] on div "Business Leardership shows" at bounding box center [435, 195] width 93 height 8
click at [569, 343] on button "Done" at bounding box center [549, 348] width 119 height 20
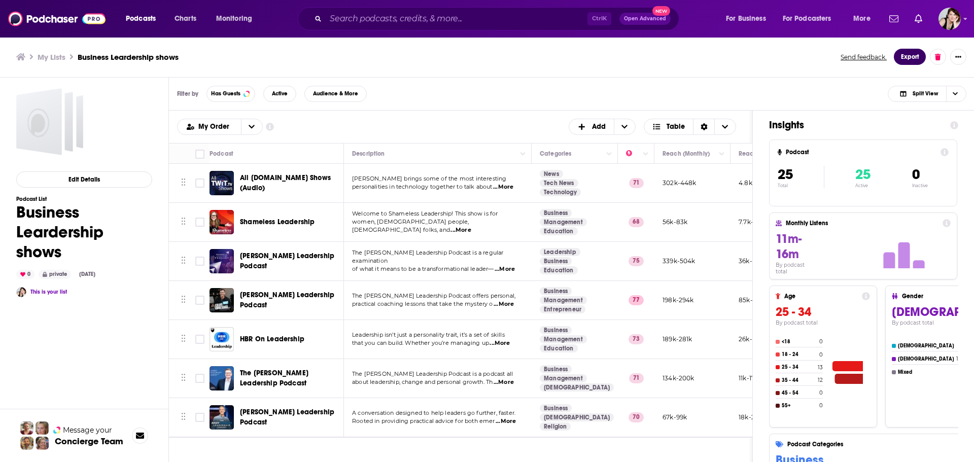
click at [911, 52] on button "Export" at bounding box center [910, 57] width 32 height 16
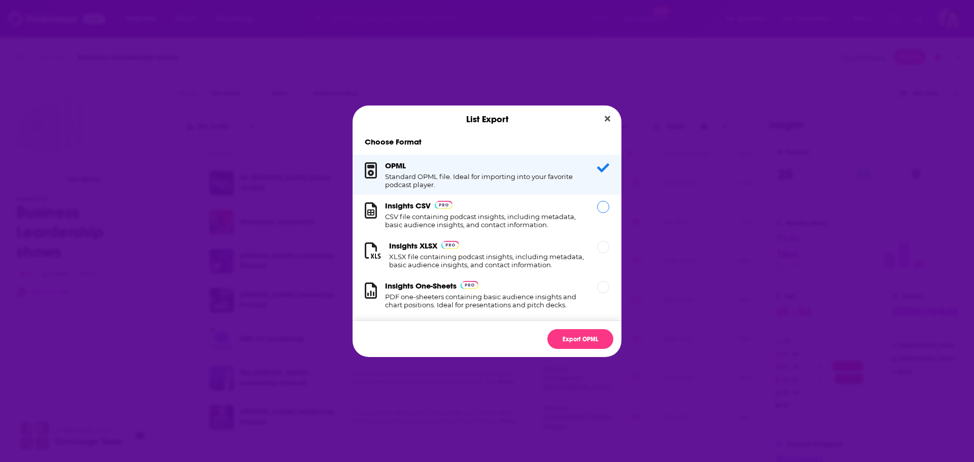
click at [597, 207] on div "Dialog" at bounding box center [603, 207] width 12 height 12
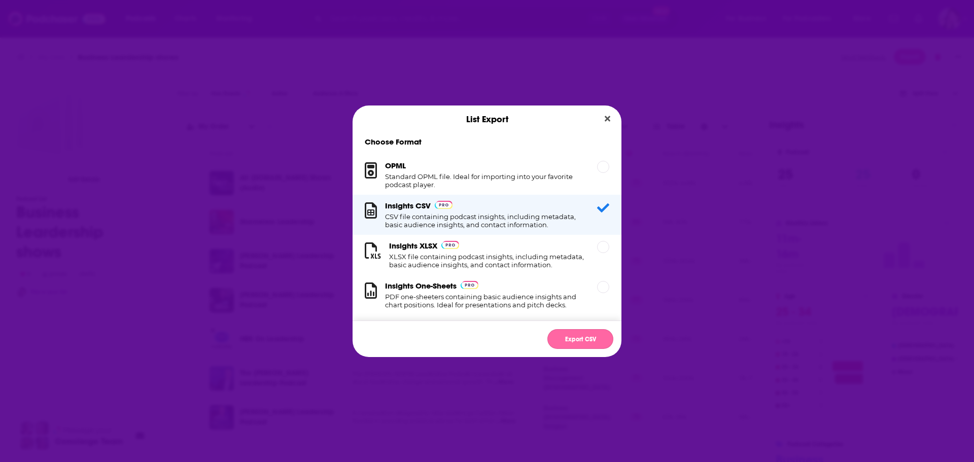
click at [589, 339] on button "Export CSV" at bounding box center [581, 339] width 66 height 20
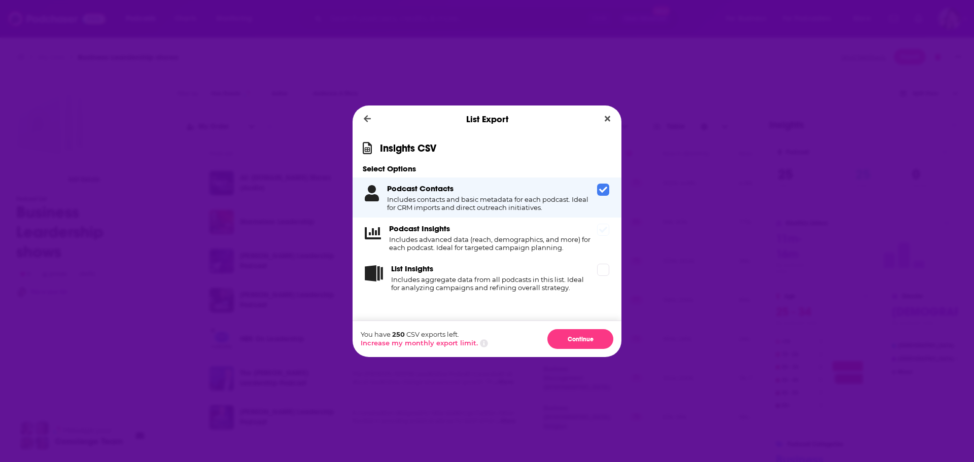
drag, startPoint x: 602, startPoint y: 227, endPoint x: 602, endPoint y: 249, distance: 21.3
click at [602, 230] on icon "Dialog" at bounding box center [603, 230] width 8 height 8
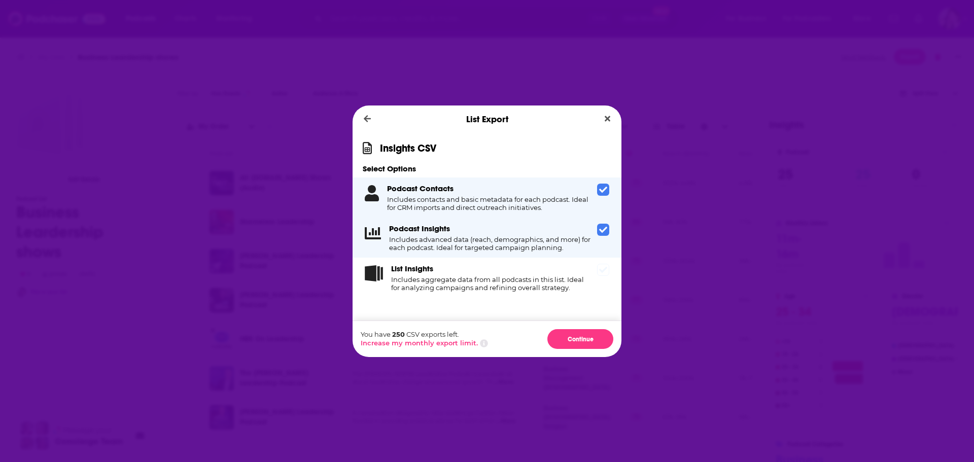
click at [602, 267] on icon "Dialog" at bounding box center [603, 270] width 8 height 8
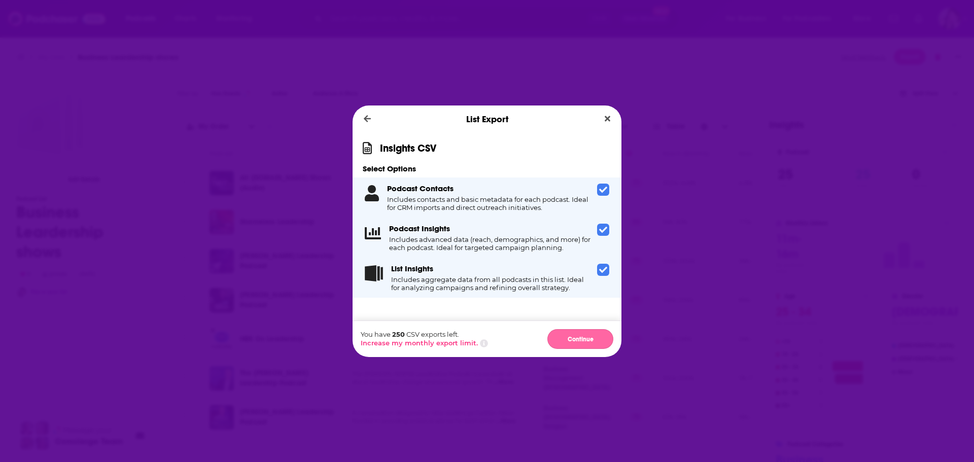
click at [592, 335] on button "Continue" at bounding box center [581, 339] width 66 height 20
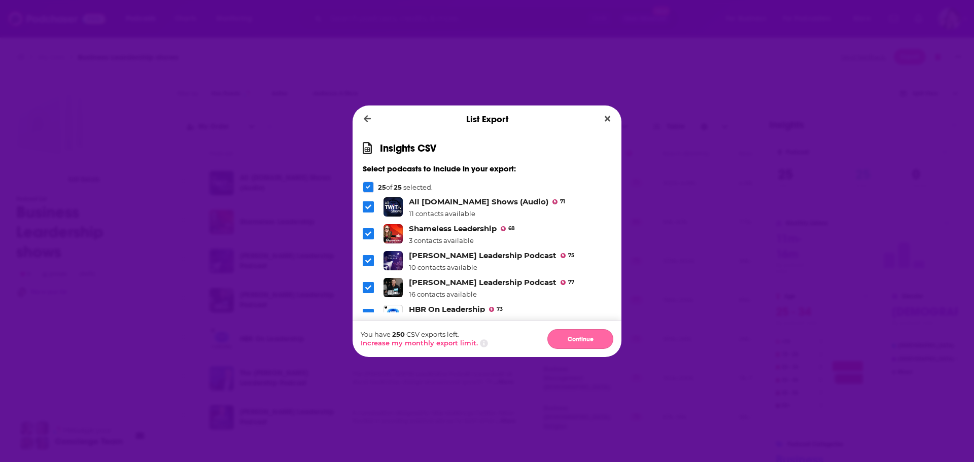
click at [592, 339] on button "Continue" at bounding box center [581, 339] width 66 height 20
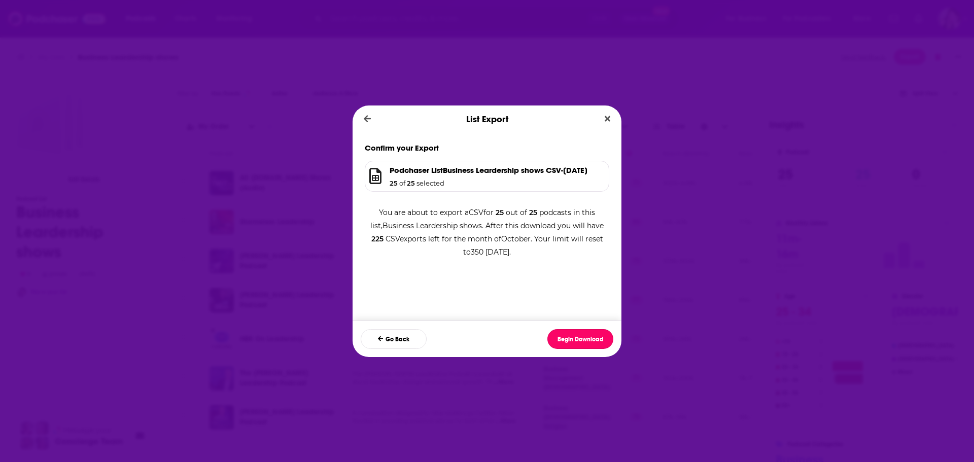
click at [592, 339] on button "Begin Download" at bounding box center [581, 339] width 66 height 20
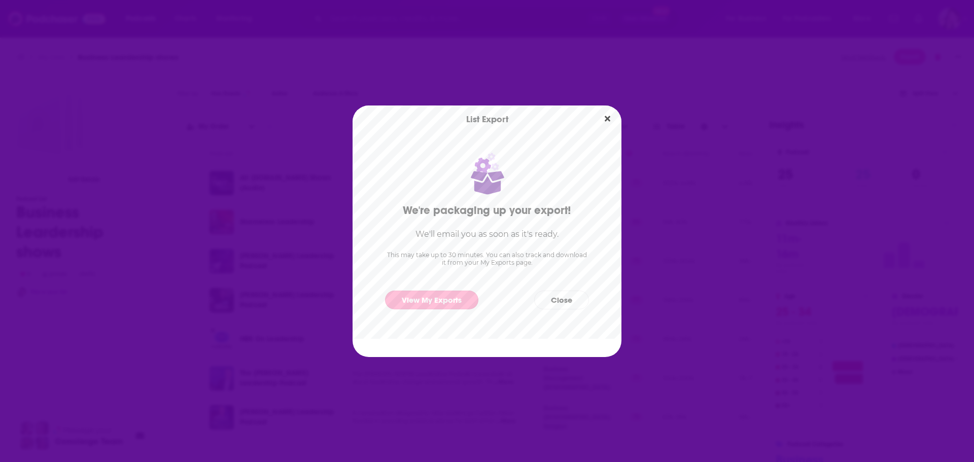
click at [424, 297] on link "View My Exports" at bounding box center [431, 300] width 93 height 19
